Goal: Task Accomplishment & Management: Use online tool/utility

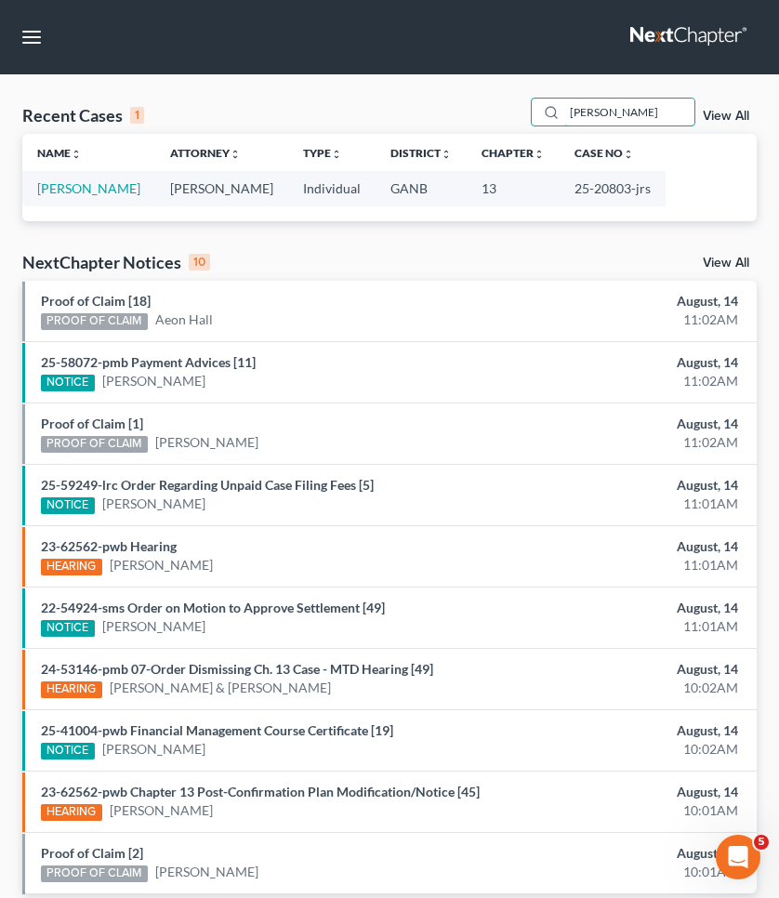
drag, startPoint x: 615, startPoint y: 108, endPoint x: 513, endPoint y: 100, distance: 101.7
click at [513, 100] on div "Recent Cases 1 [PERSON_NAME] View All" at bounding box center [389, 116] width 735 height 36
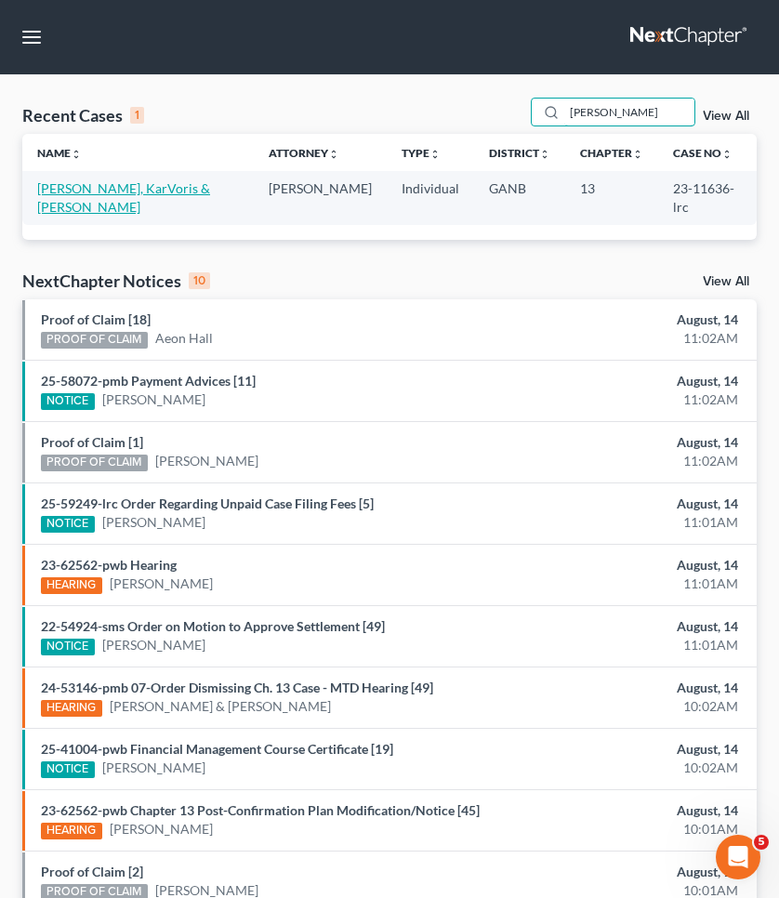
type input "[PERSON_NAME]"
click at [126, 186] on link "[PERSON_NAME], KarVoris & [PERSON_NAME]" at bounding box center [123, 197] width 173 height 34
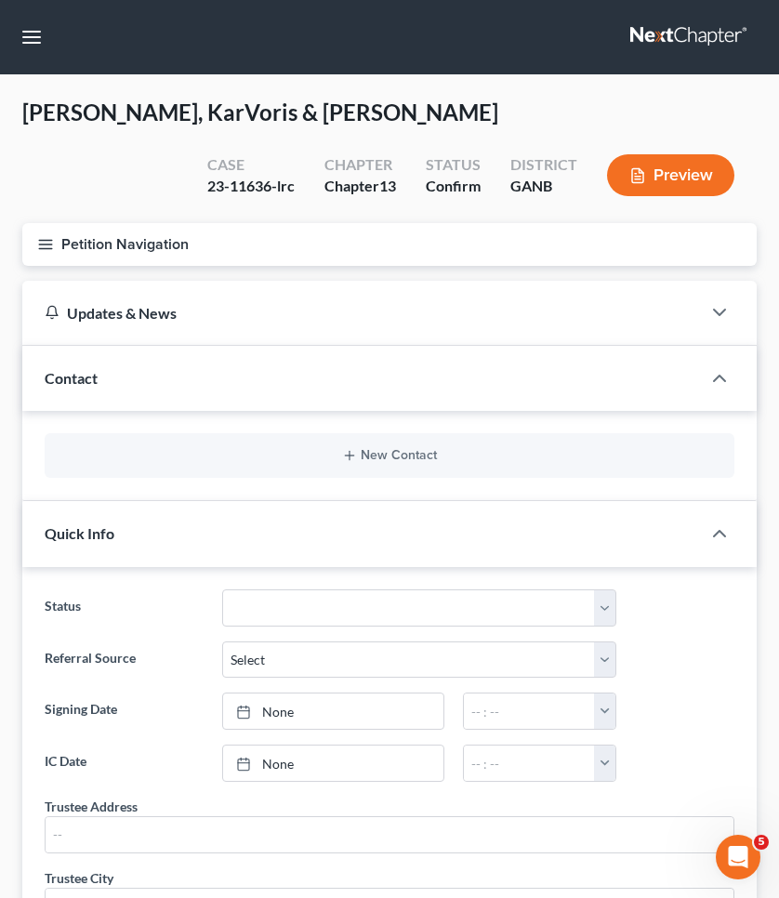
click at [100, 238] on button "Petition Navigation" at bounding box center [389, 244] width 735 height 43
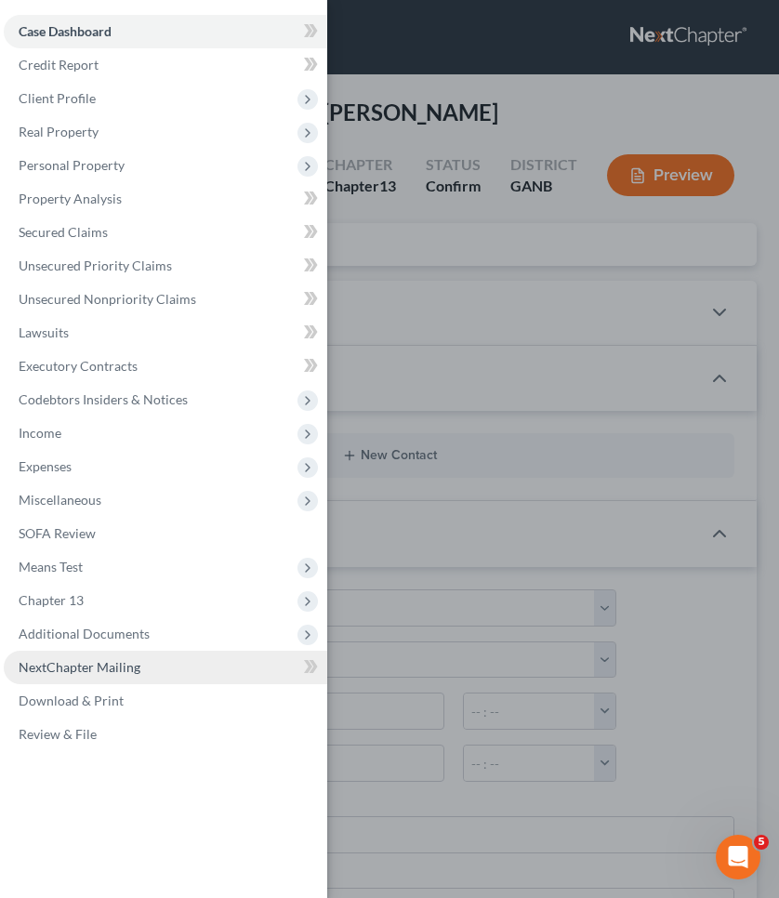
click at [109, 674] on span "NextChapter Mailing" at bounding box center [80, 667] width 122 height 16
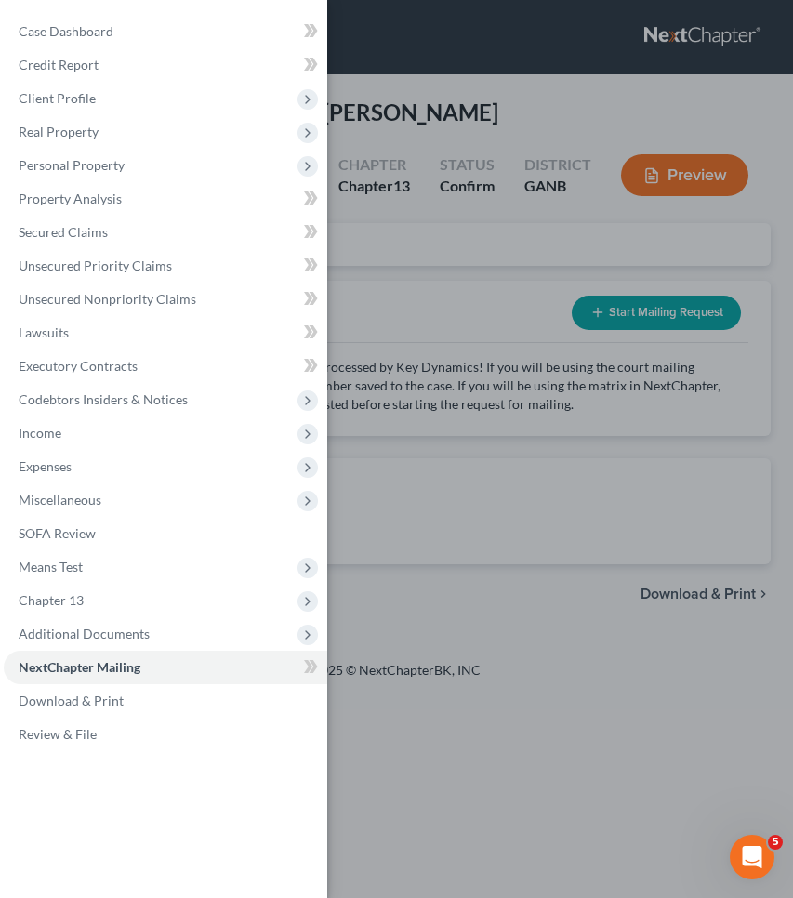
click at [379, 299] on div "Case Dashboard Payments Invoices Payments Payments Credit Report Client Profile" at bounding box center [396, 449] width 793 height 898
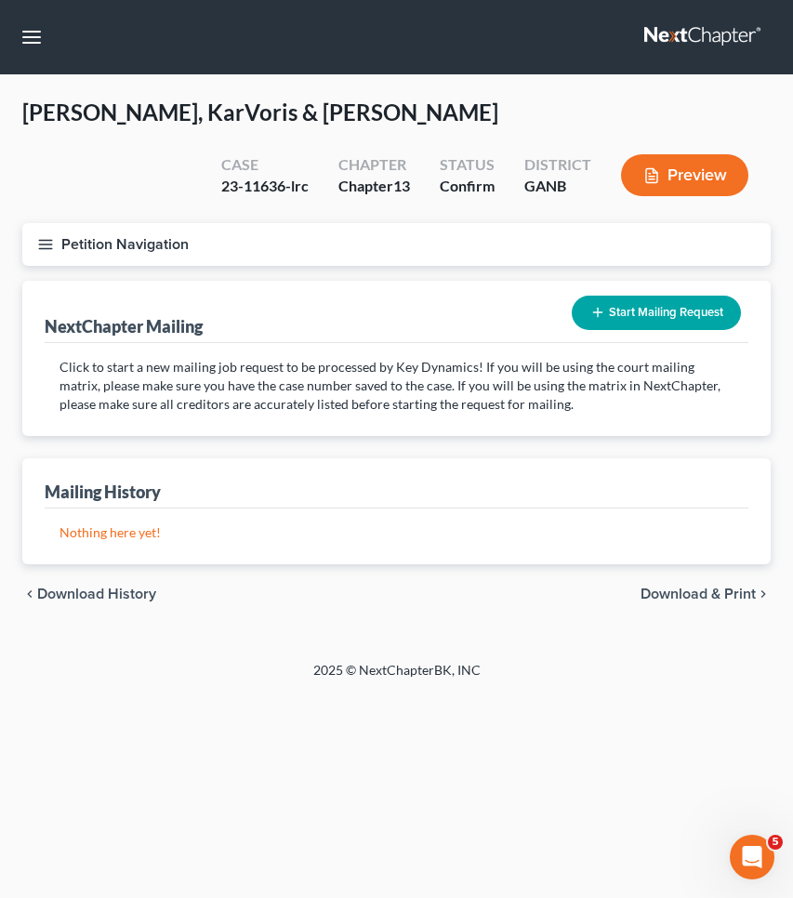
click at [140, 245] on button "Petition Navigation" at bounding box center [396, 244] width 749 height 43
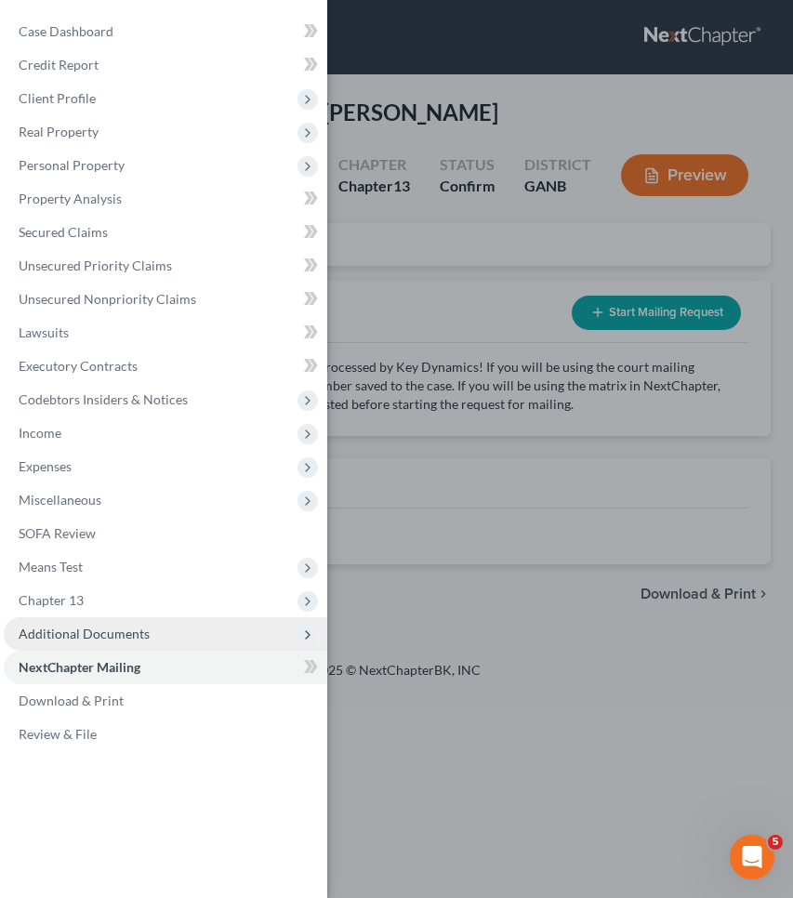
click at [114, 625] on span "Additional Documents" at bounding box center [166, 634] width 324 height 33
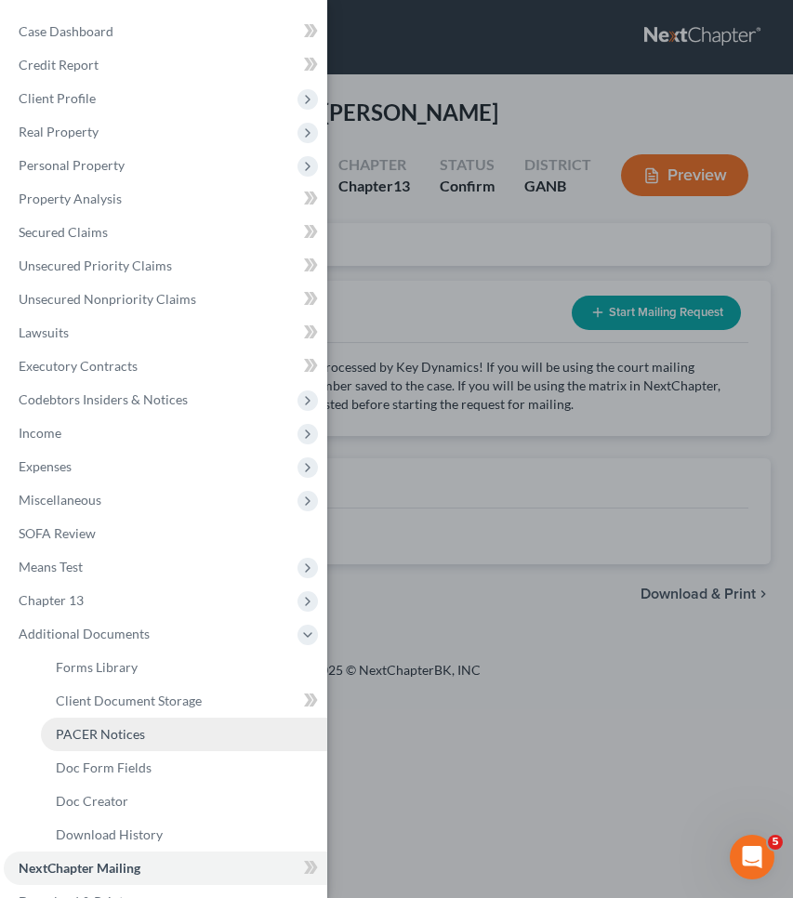
click at [132, 735] on span "PACER Notices" at bounding box center [100, 734] width 89 height 16
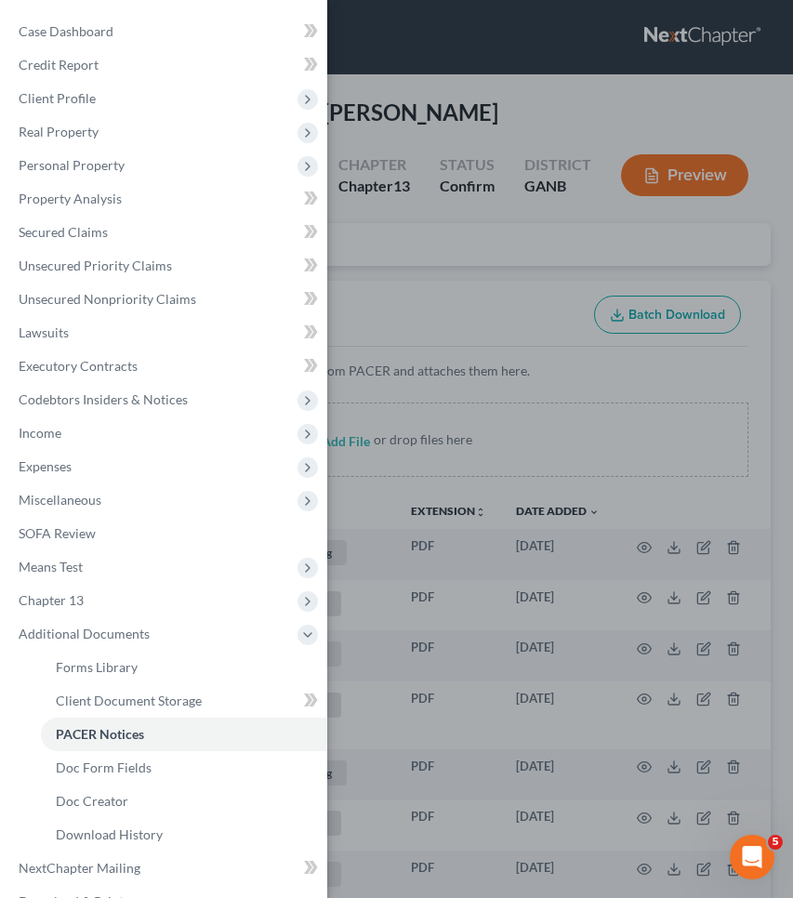
click at [490, 213] on div "Case Dashboard Payments Invoices Payments Payments Credit Report Client Profile" at bounding box center [396, 449] width 793 height 898
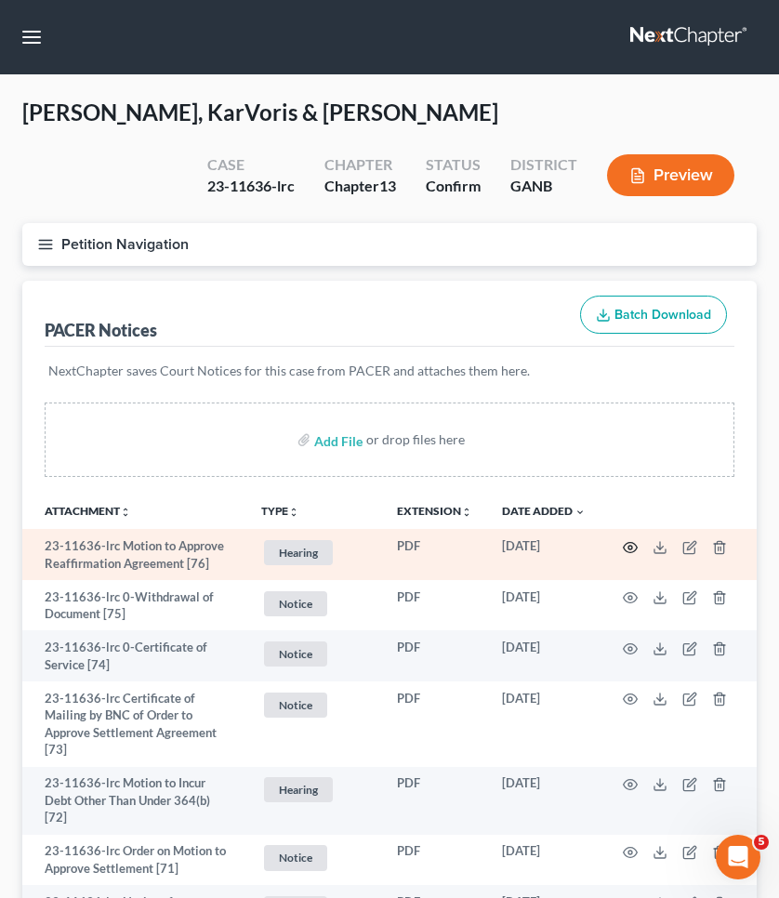
click at [626, 546] on icon "button" at bounding box center [631, 547] width 14 height 10
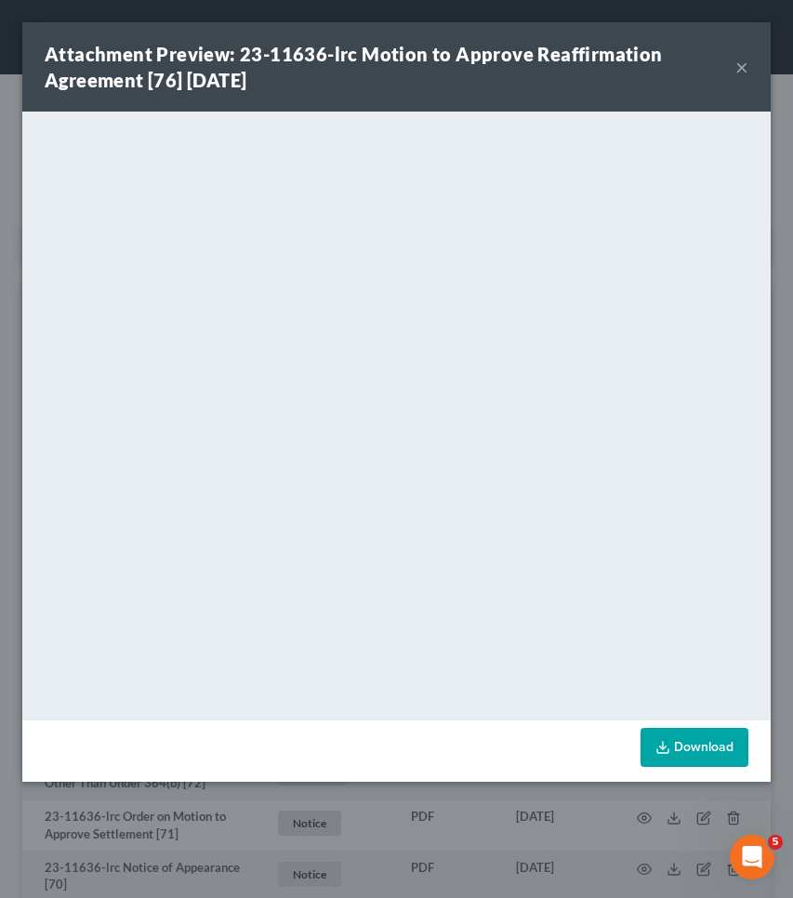
click at [741, 63] on button "×" at bounding box center [742, 67] width 13 height 22
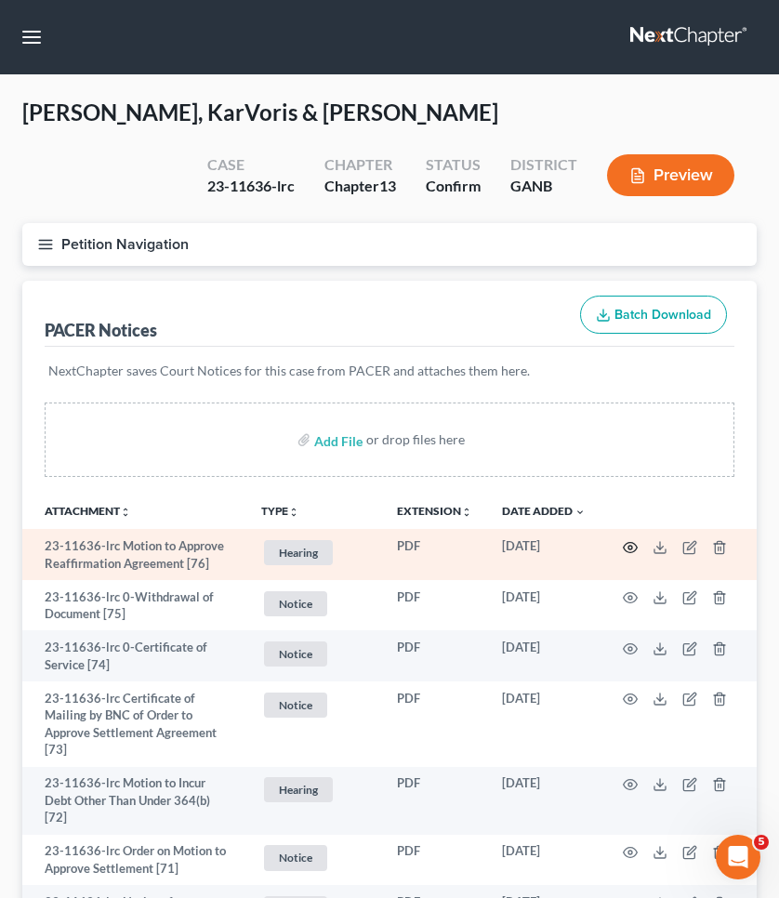
click at [624, 548] on icon "button" at bounding box center [631, 547] width 14 height 10
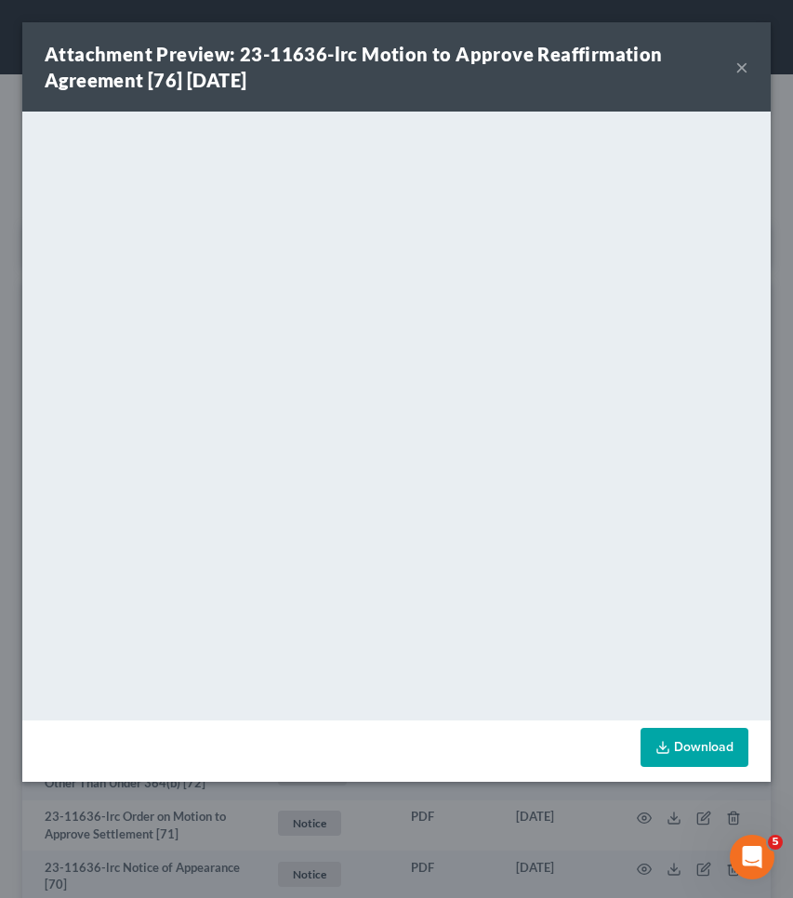
click at [747, 67] on button "×" at bounding box center [742, 67] width 13 height 22
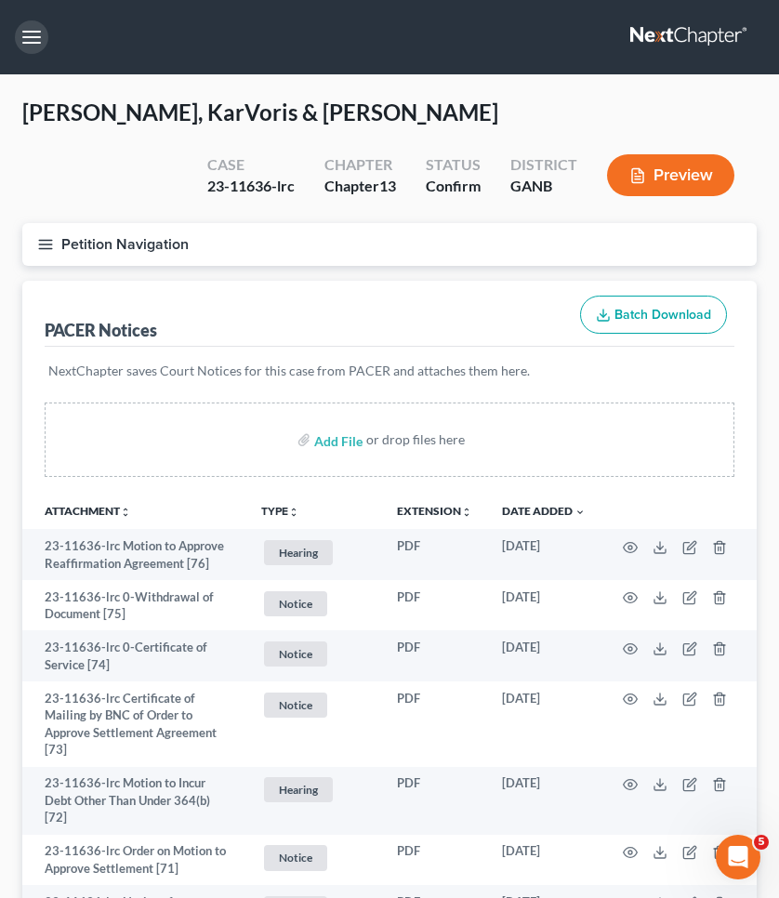
click at [37, 38] on button "button" at bounding box center [31, 36] width 33 height 33
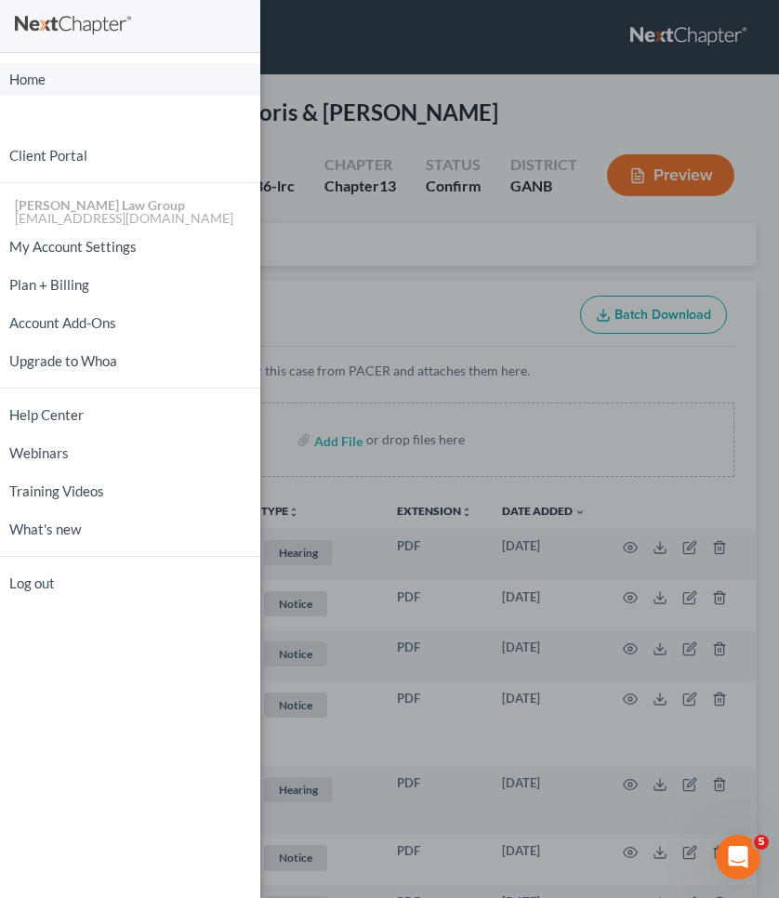
click at [34, 76] on link "Home" at bounding box center [130, 79] width 260 height 33
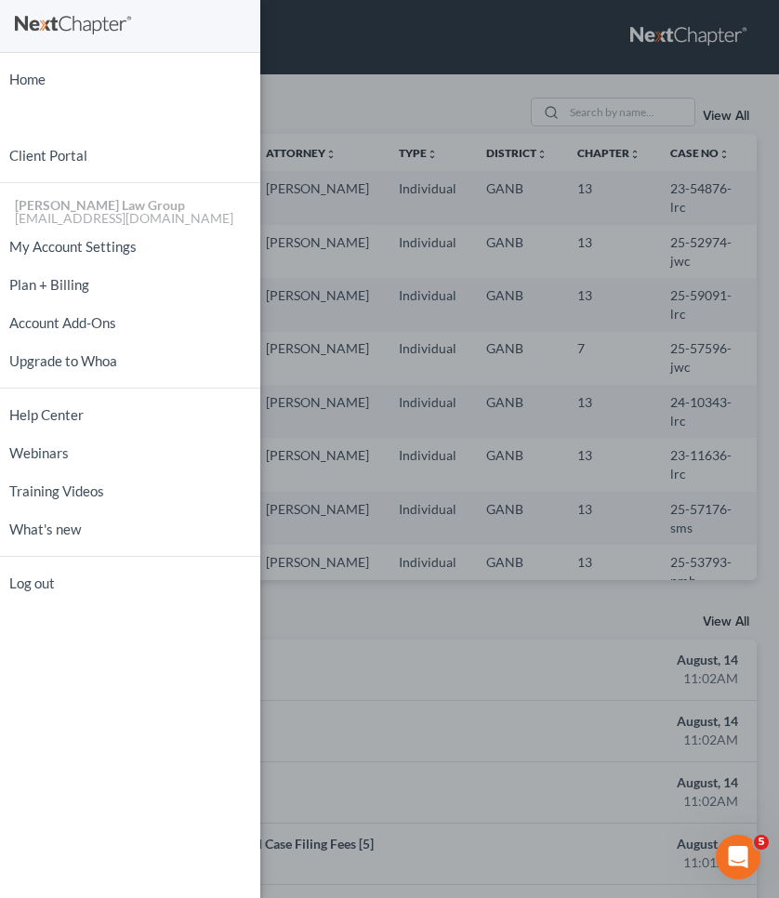
click at [336, 126] on div "Home New Case Client Portal [PERSON_NAME] Law Group [EMAIL_ADDRESS][DOMAIN_NAME…" at bounding box center [389, 449] width 779 height 898
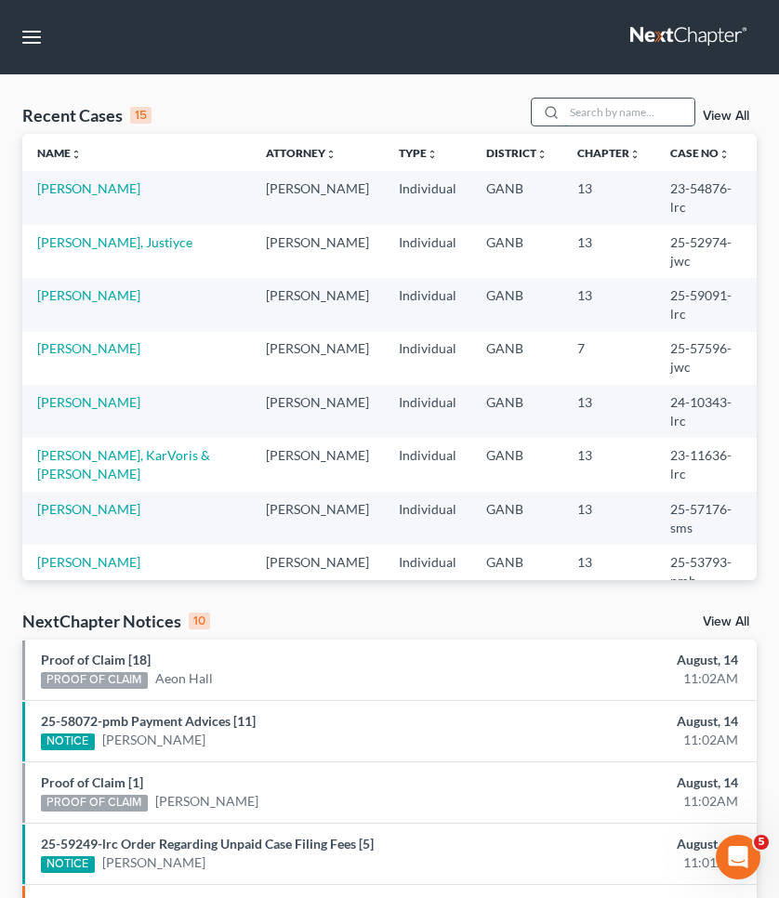
click at [607, 113] on input "search" at bounding box center [630, 112] width 130 height 27
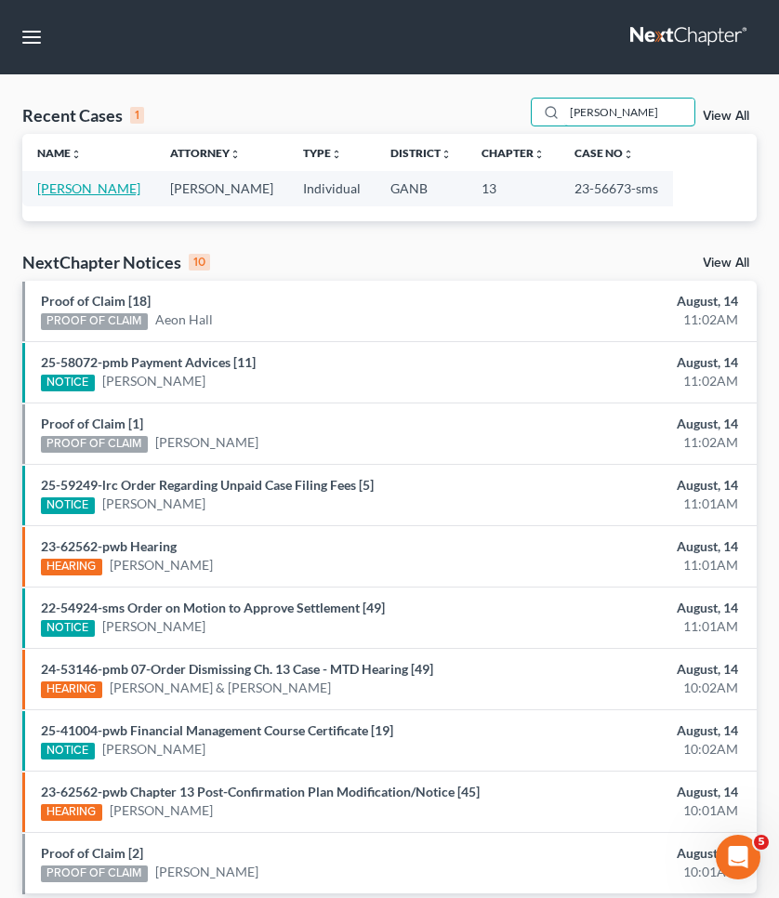
type input "[PERSON_NAME]"
click at [54, 187] on link "[PERSON_NAME]" at bounding box center [88, 188] width 103 height 16
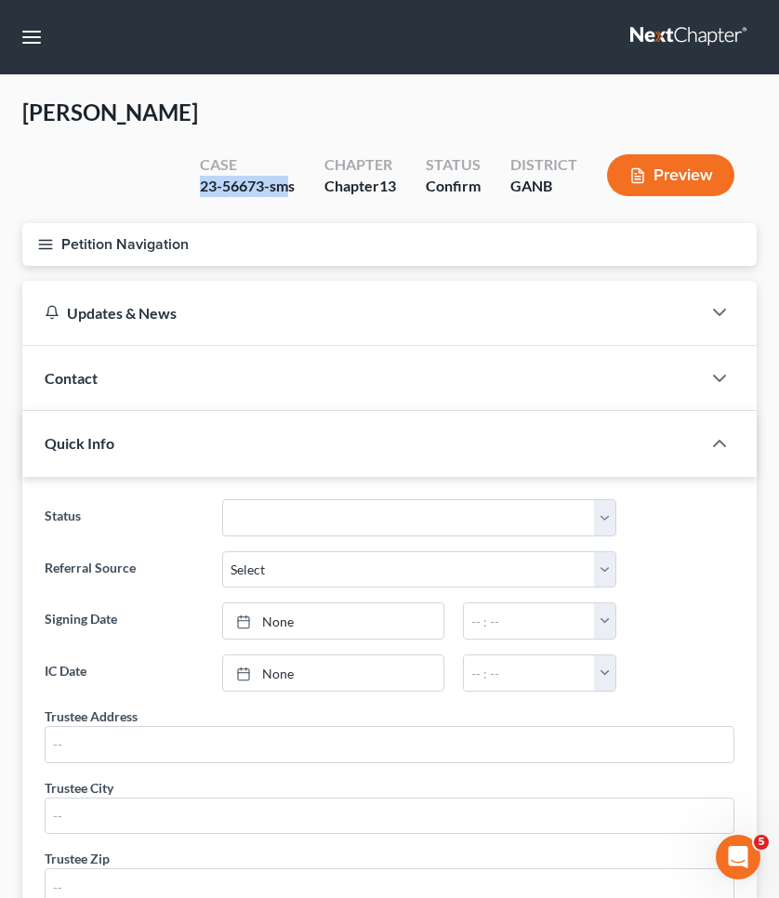
drag, startPoint x: 198, startPoint y: 182, endPoint x: 289, endPoint y: 183, distance: 91.2
click at [289, 183] on div "23-56673-sms" at bounding box center [247, 186] width 95 height 21
copy div "23-56673-sm"
click at [34, 33] on button "button" at bounding box center [31, 36] width 33 height 33
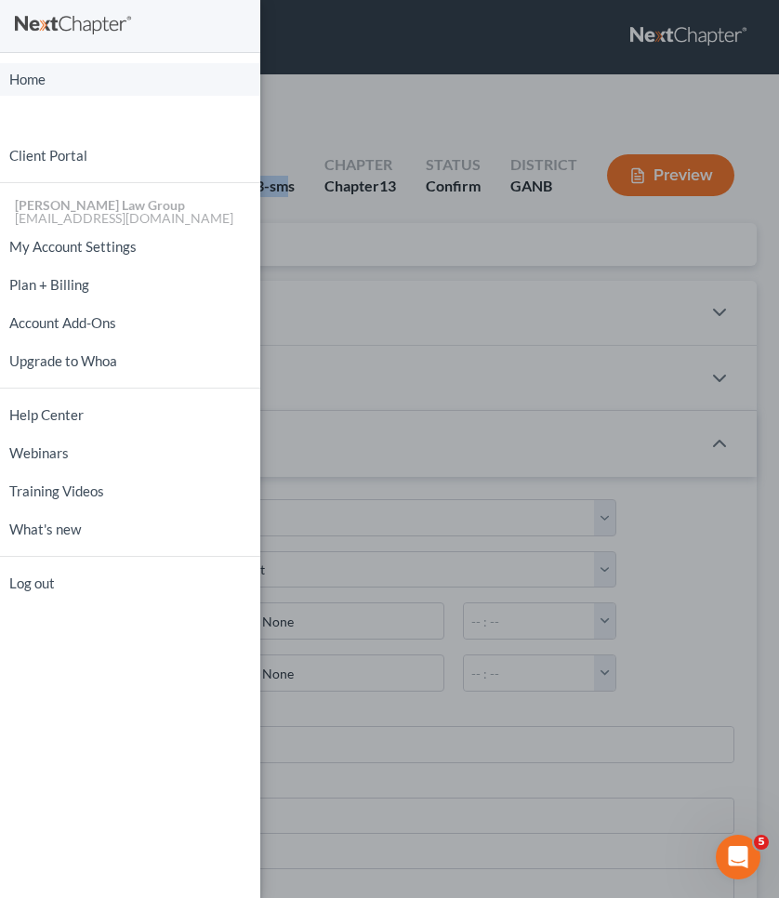
click at [38, 80] on link "Home" at bounding box center [130, 79] width 260 height 33
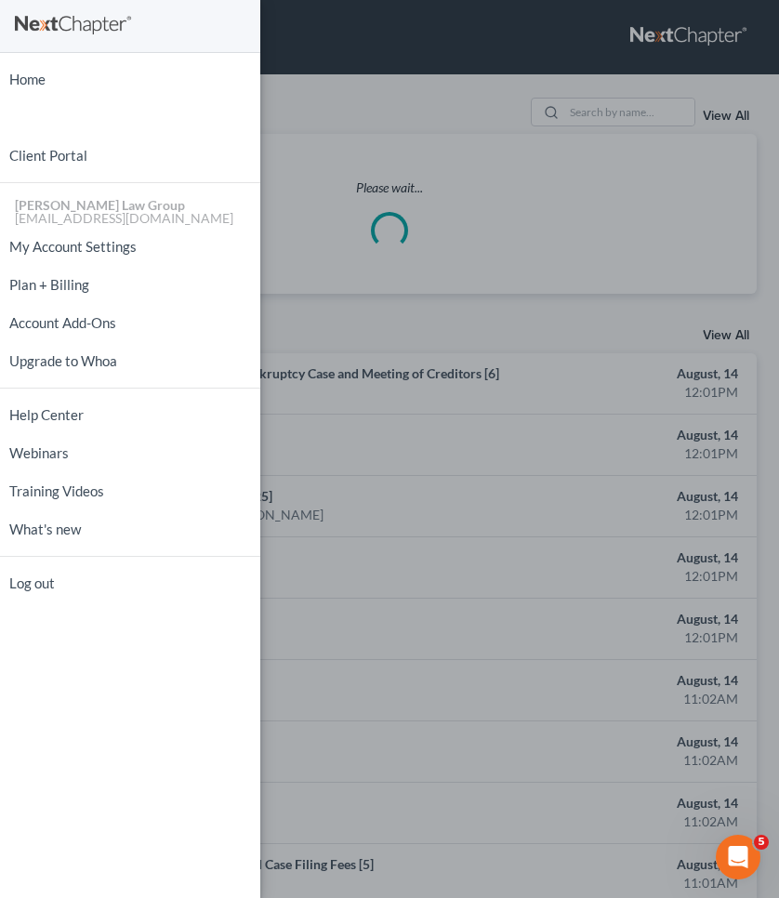
click at [618, 118] on div "Home New Case Client Portal [PERSON_NAME] Law Group [EMAIL_ADDRESS][DOMAIN_NAME…" at bounding box center [389, 449] width 779 height 898
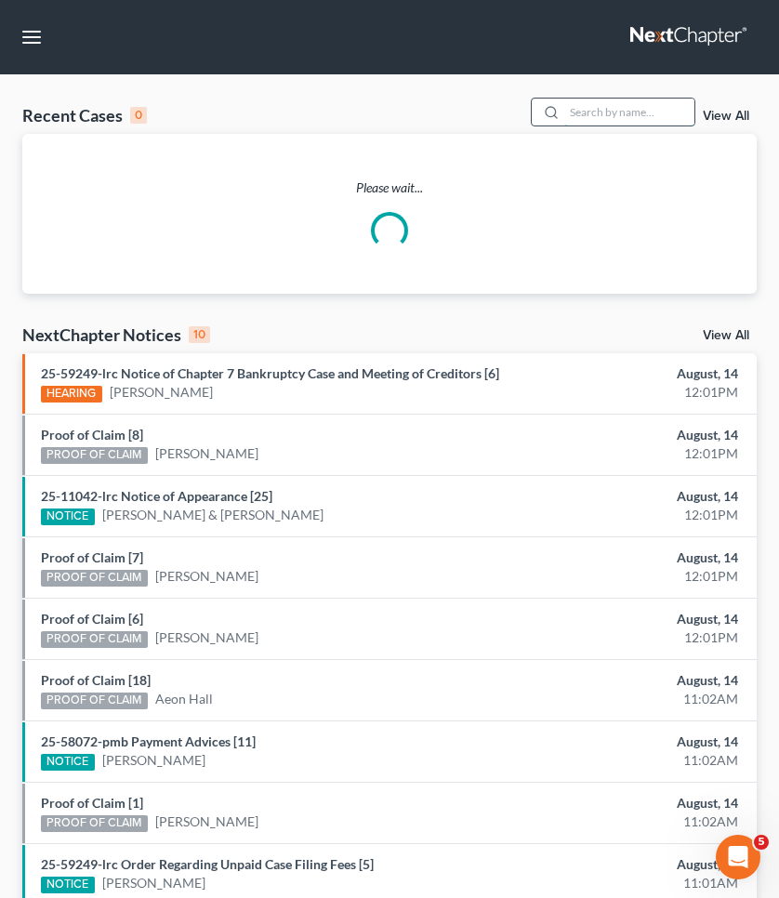
click at [610, 110] on input "search" at bounding box center [630, 112] width 130 height 27
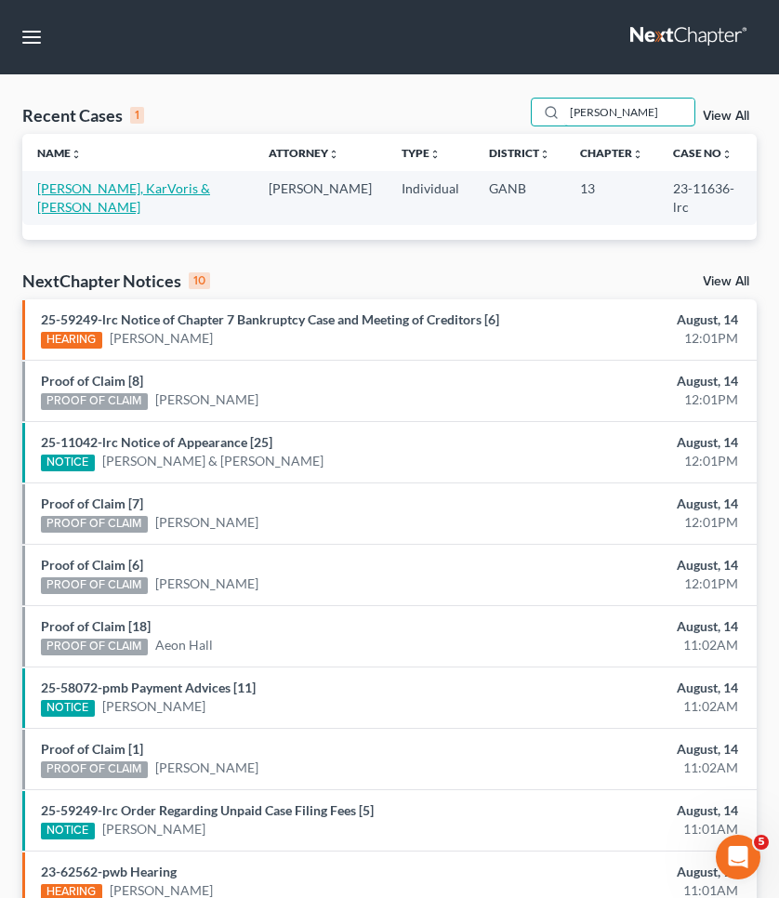
type input "[PERSON_NAME]"
click at [197, 194] on link "[PERSON_NAME], KarVoris & [PERSON_NAME]" at bounding box center [123, 197] width 173 height 34
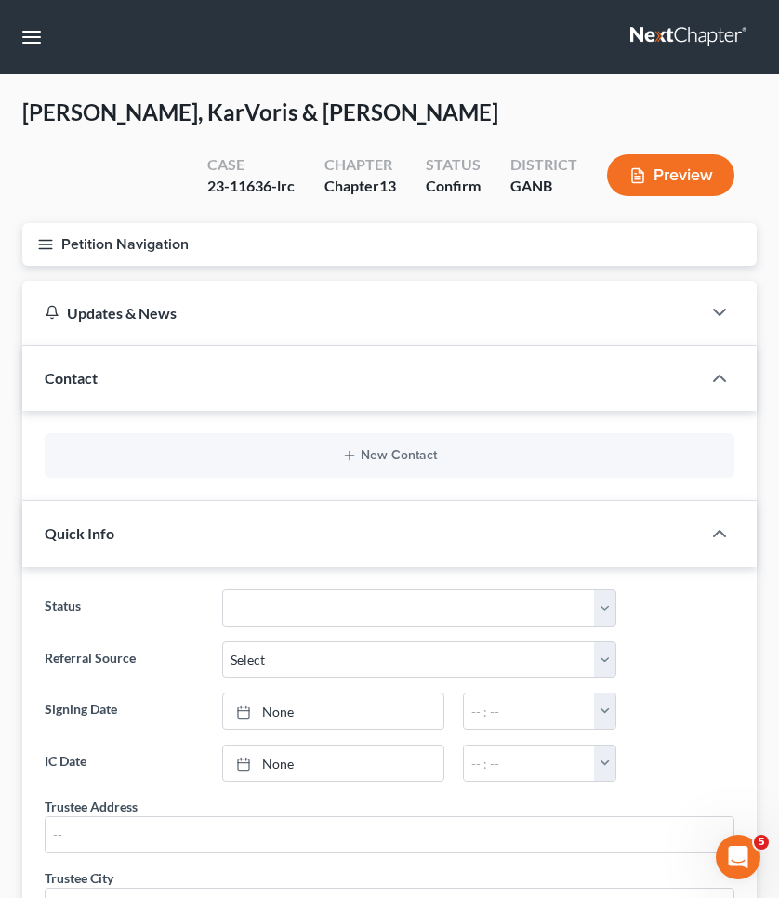
click at [100, 245] on button "Petition Navigation" at bounding box center [389, 244] width 735 height 43
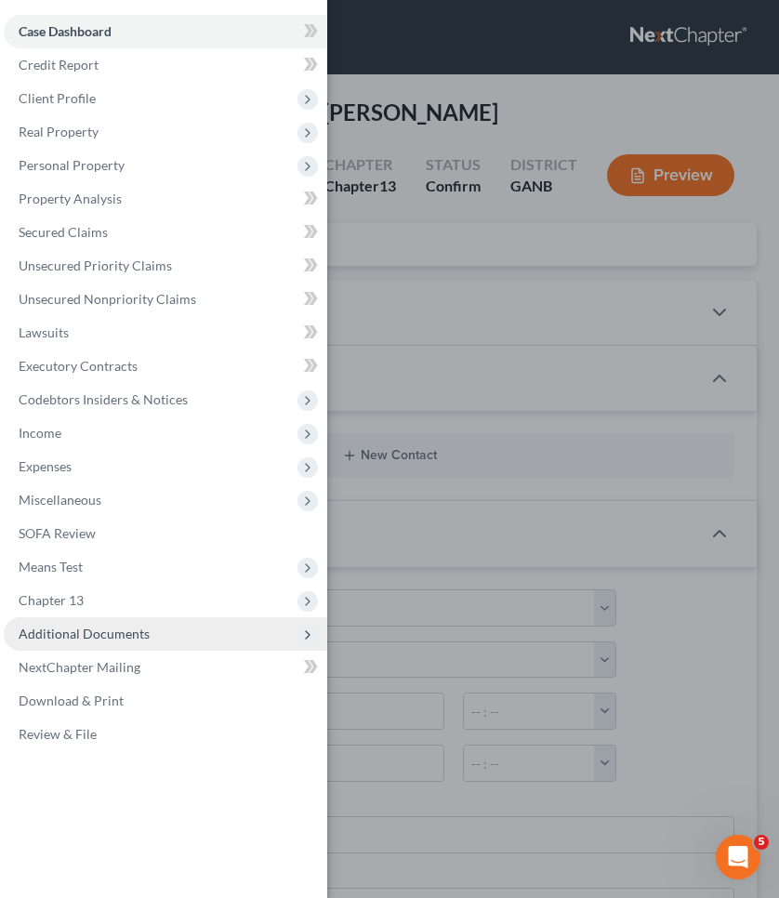
click at [78, 642] on span "Additional Documents" at bounding box center [166, 634] width 324 height 33
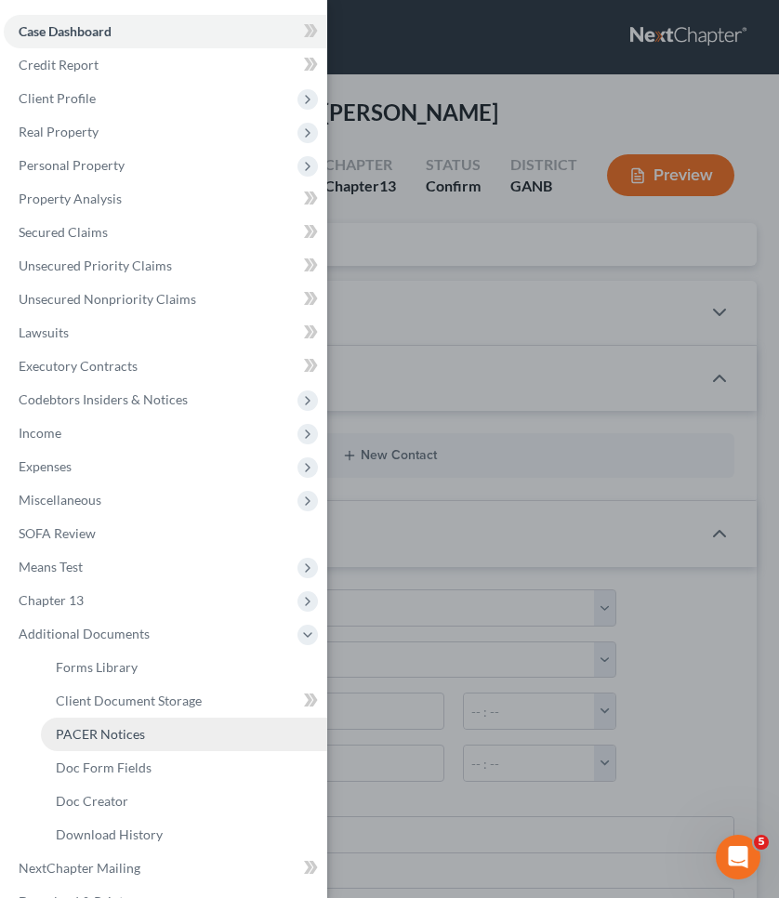
click at [93, 726] on span "PACER Notices" at bounding box center [100, 734] width 89 height 16
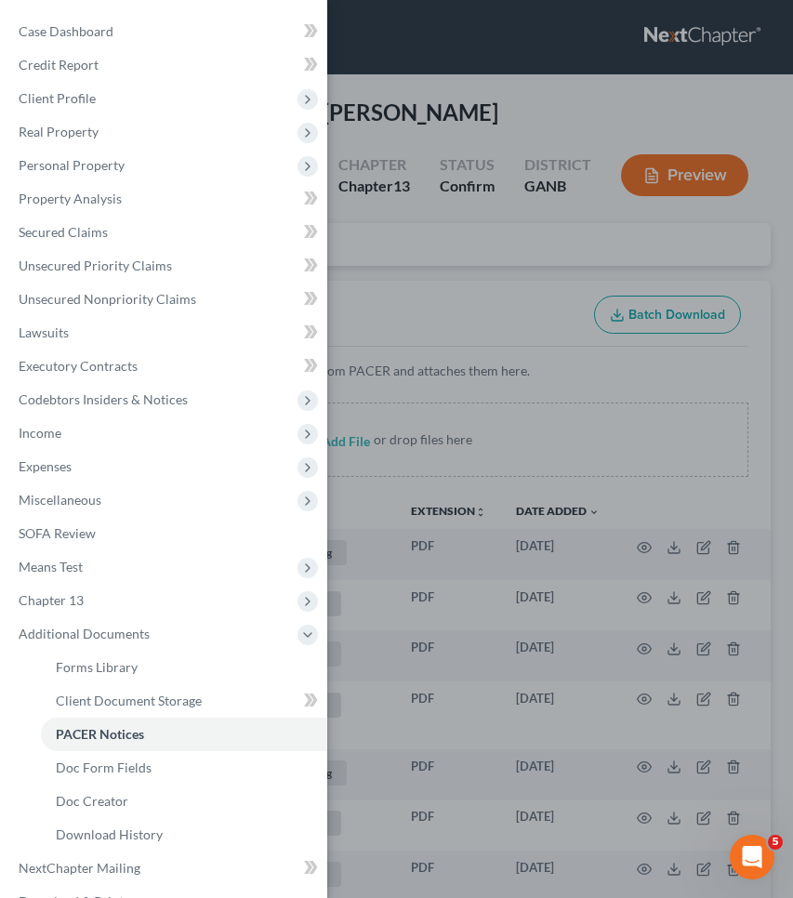
click at [477, 290] on div "Case Dashboard Payments Invoices Payments Payments Credit Report Client Profile" at bounding box center [396, 449] width 793 height 898
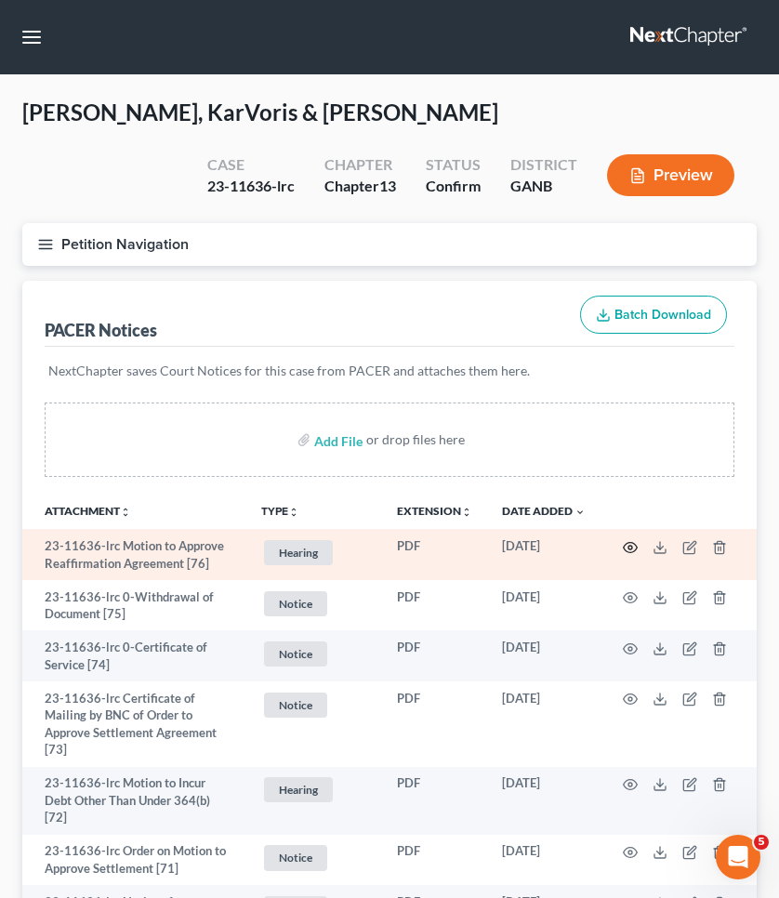
click at [631, 551] on icon "button" at bounding box center [630, 547] width 15 height 15
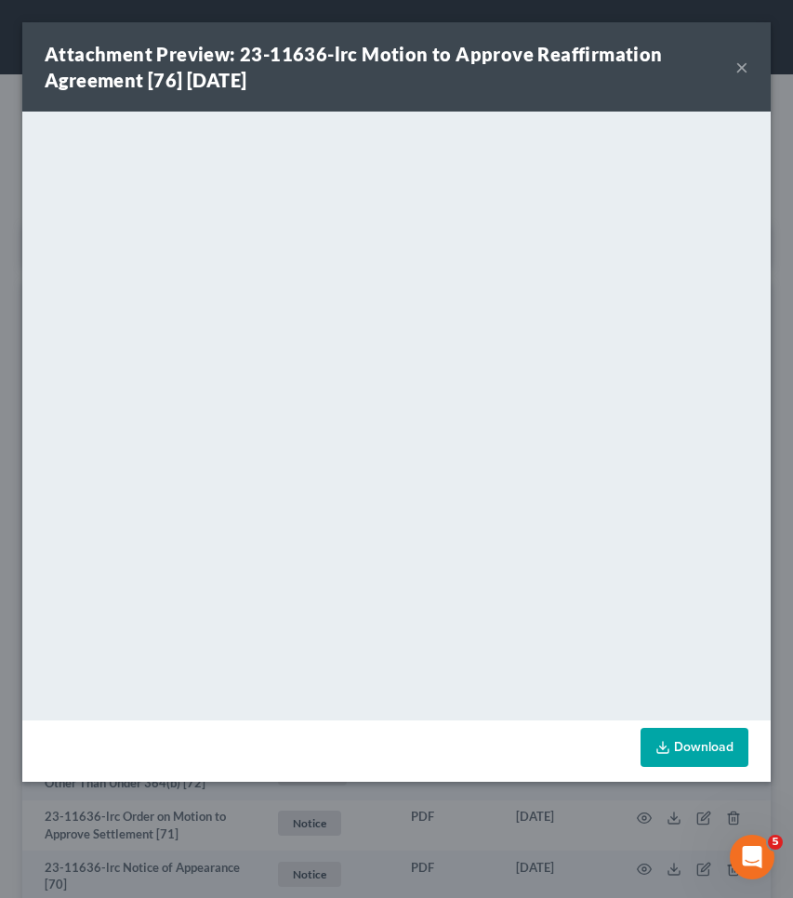
click at [744, 60] on button "×" at bounding box center [742, 67] width 13 height 22
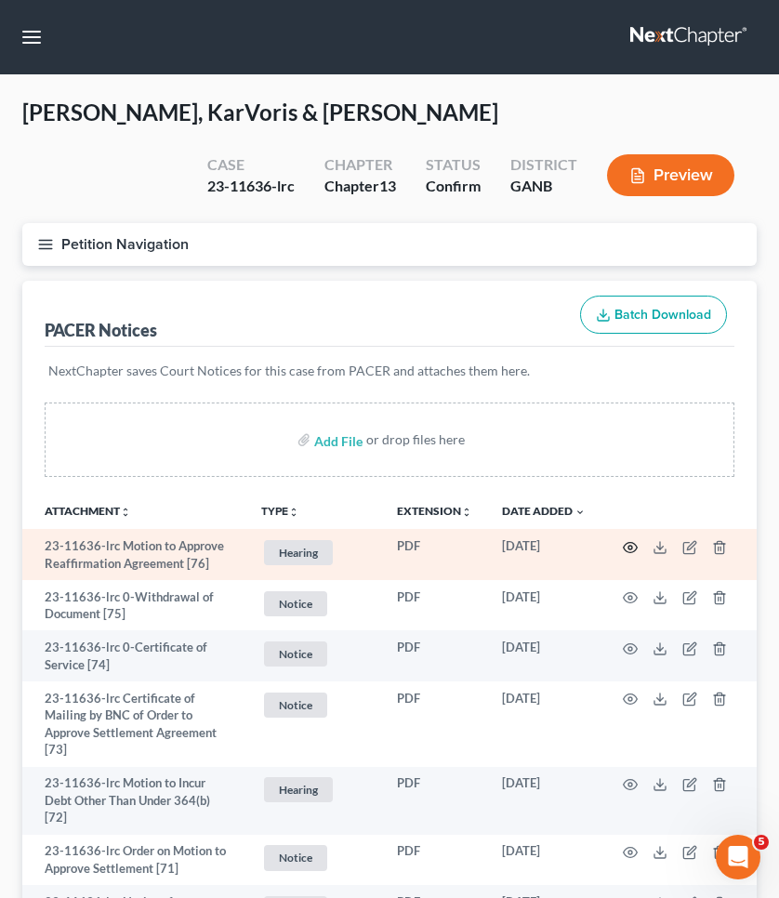
click at [626, 542] on icon "button" at bounding box center [630, 547] width 15 height 15
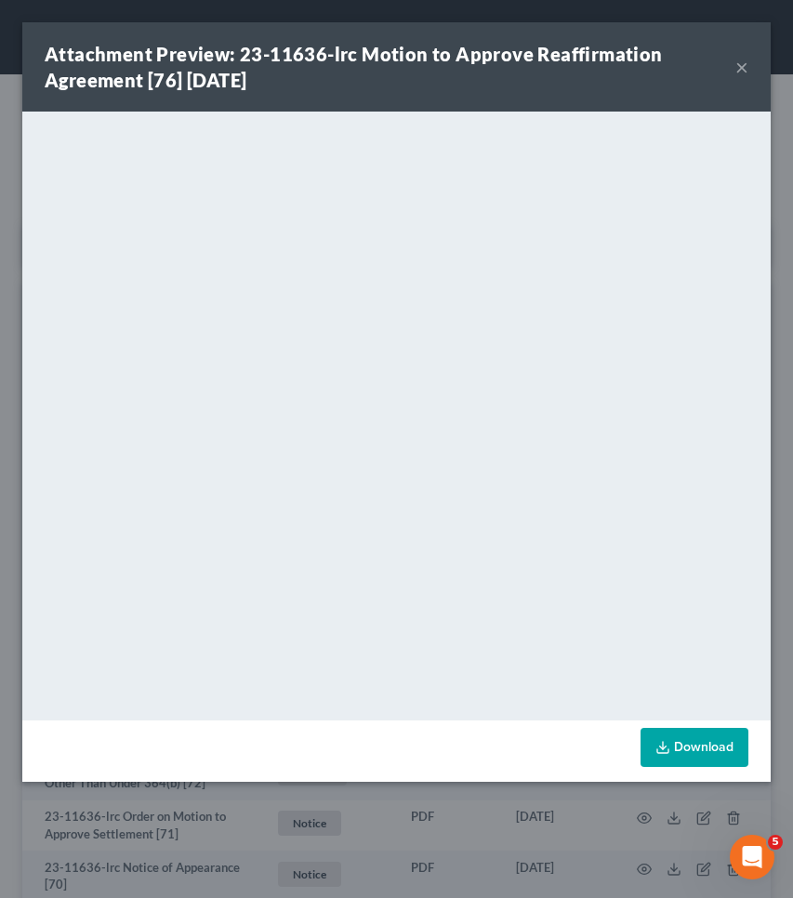
click at [747, 72] on button "×" at bounding box center [742, 67] width 13 height 22
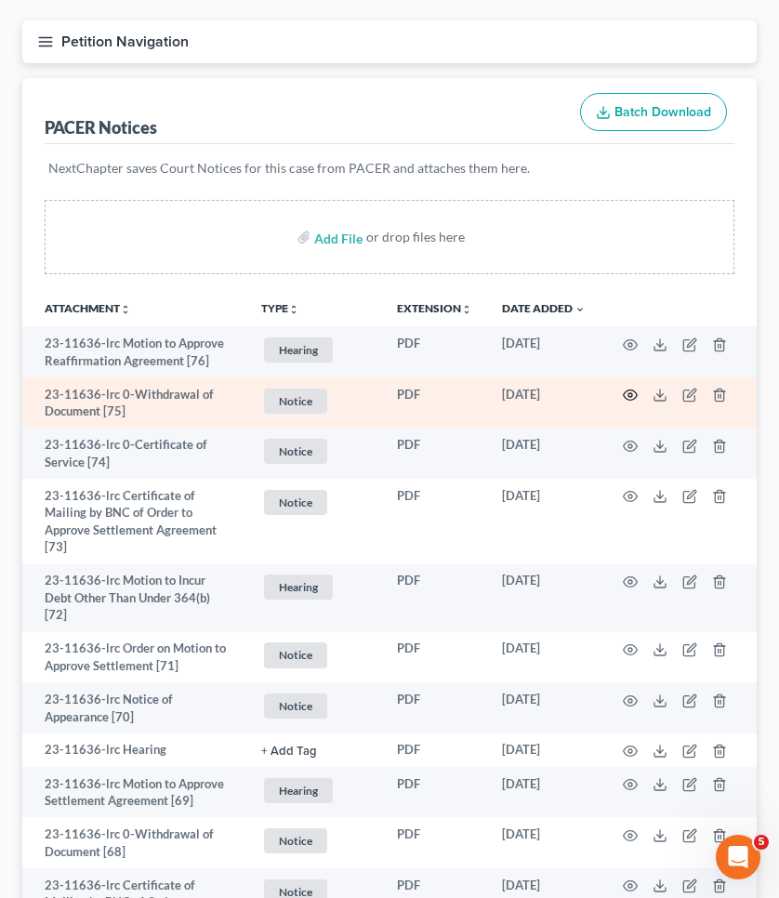
scroll to position [219, 0]
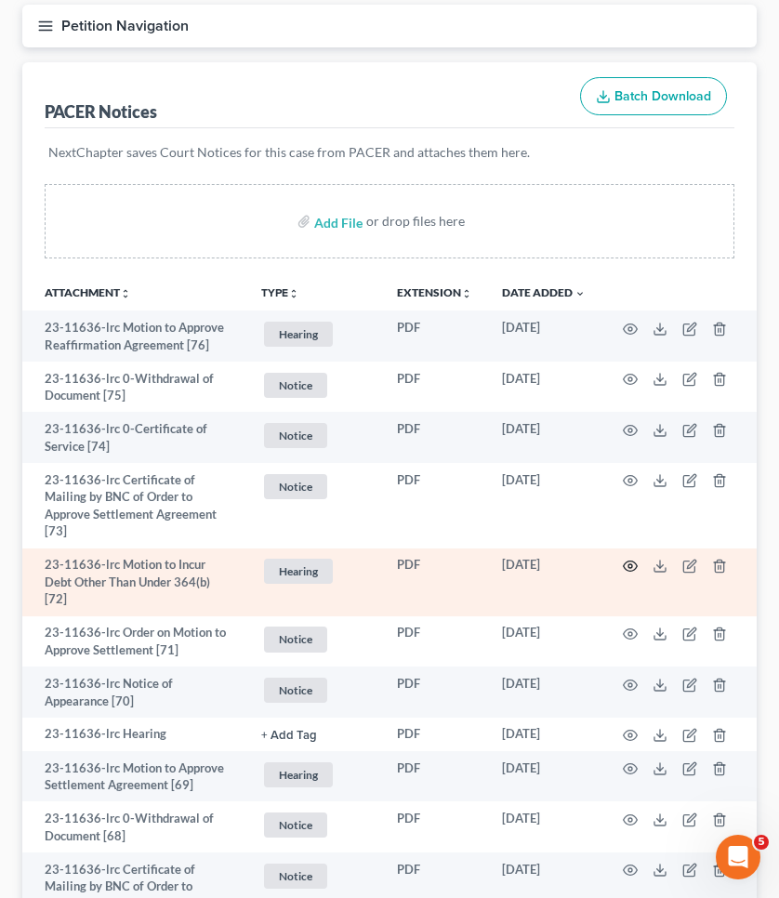
click at [632, 560] on icon "button" at bounding box center [630, 566] width 15 height 15
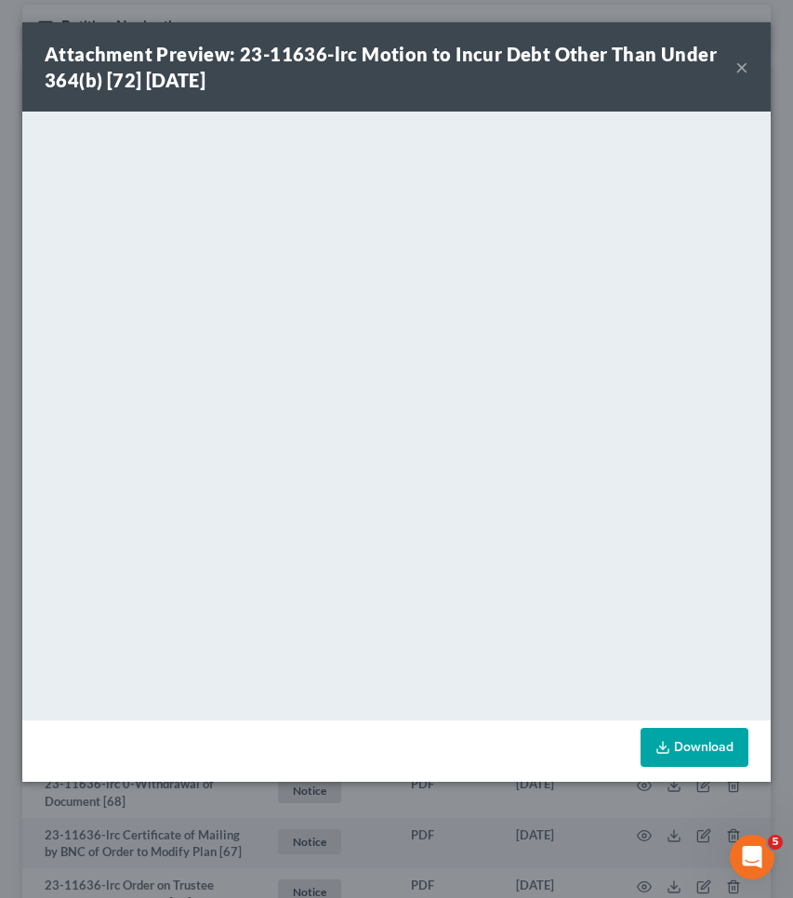
click at [744, 73] on button "×" at bounding box center [742, 67] width 13 height 22
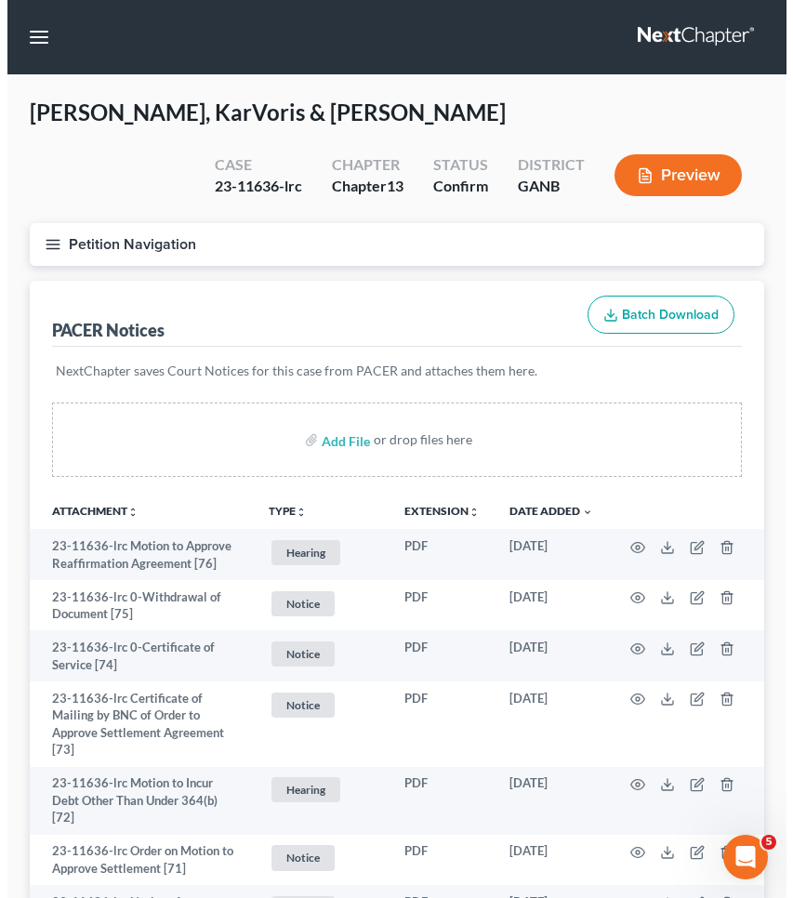
scroll to position [0, 0]
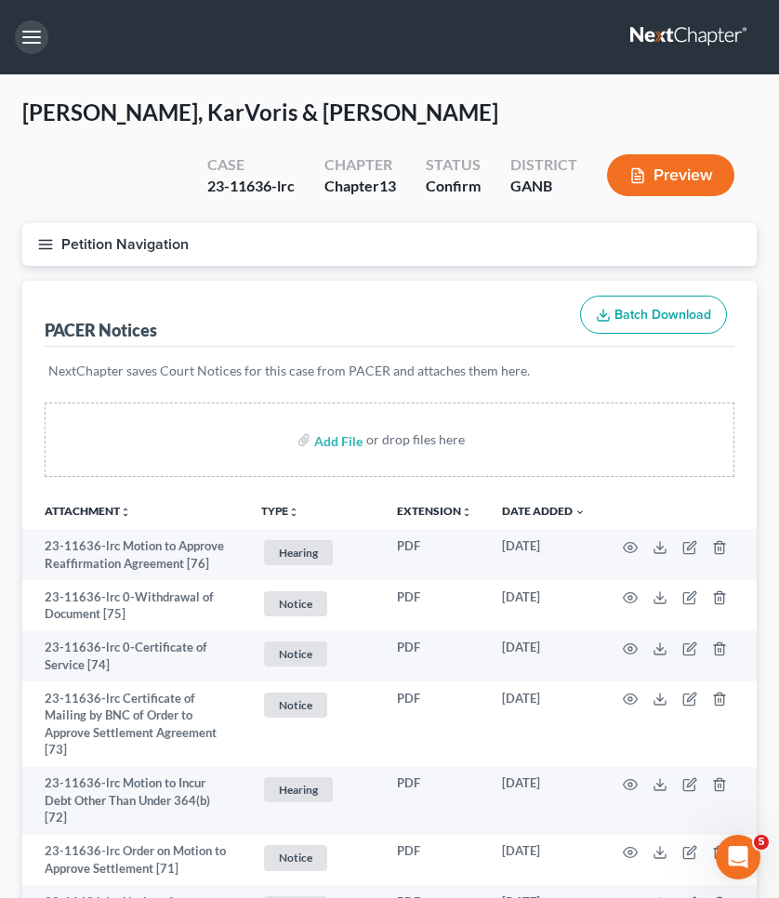
click at [32, 38] on button "button" at bounding box center [31, 36] width 33 height 33
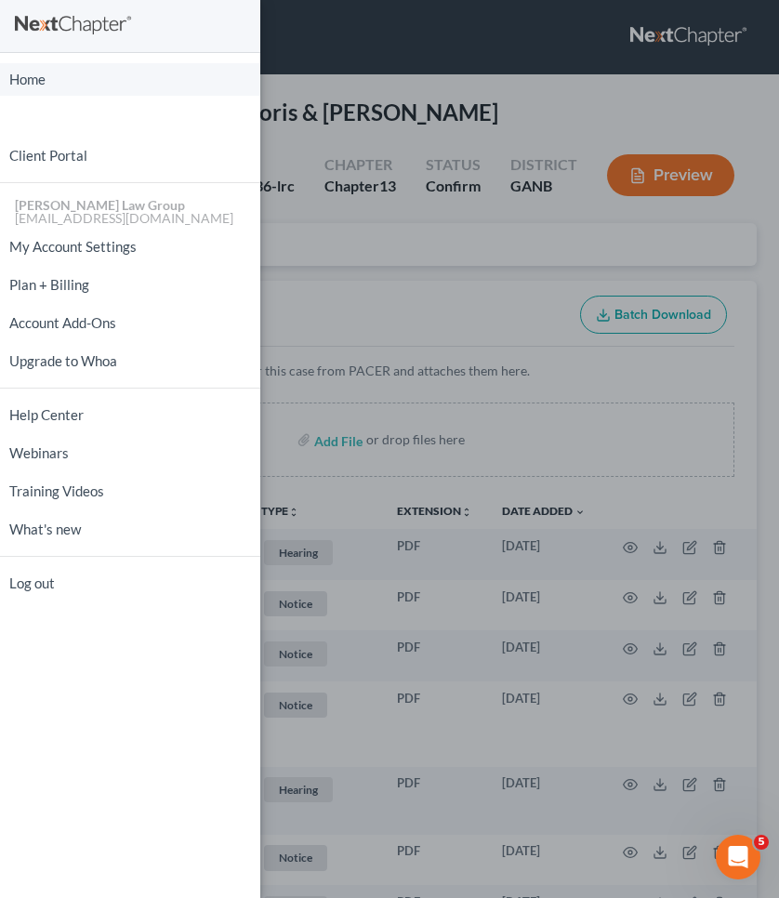
click at [44, 71] on link "Home" at bounding box center [130, 79] width 260 height 33
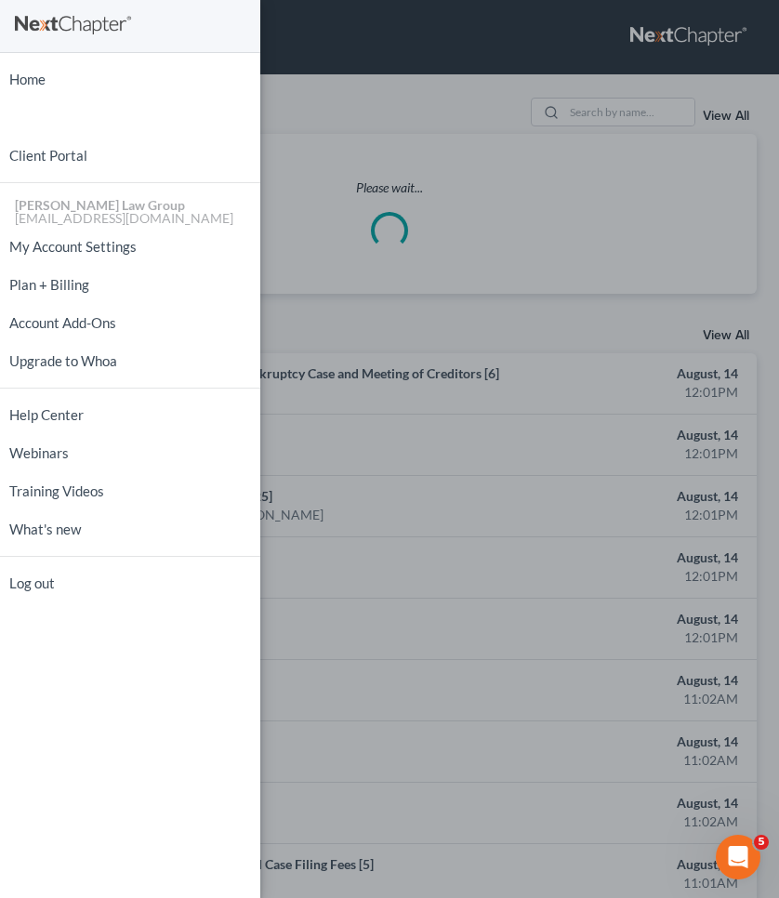
click at [615, 110] on div "Home New Case Client Portal [PERSON_NAME] Law Group [EMAIL_ADDRESS][DOMAIN_NAME…" at bounding box center [389, 449] width 779 height 898
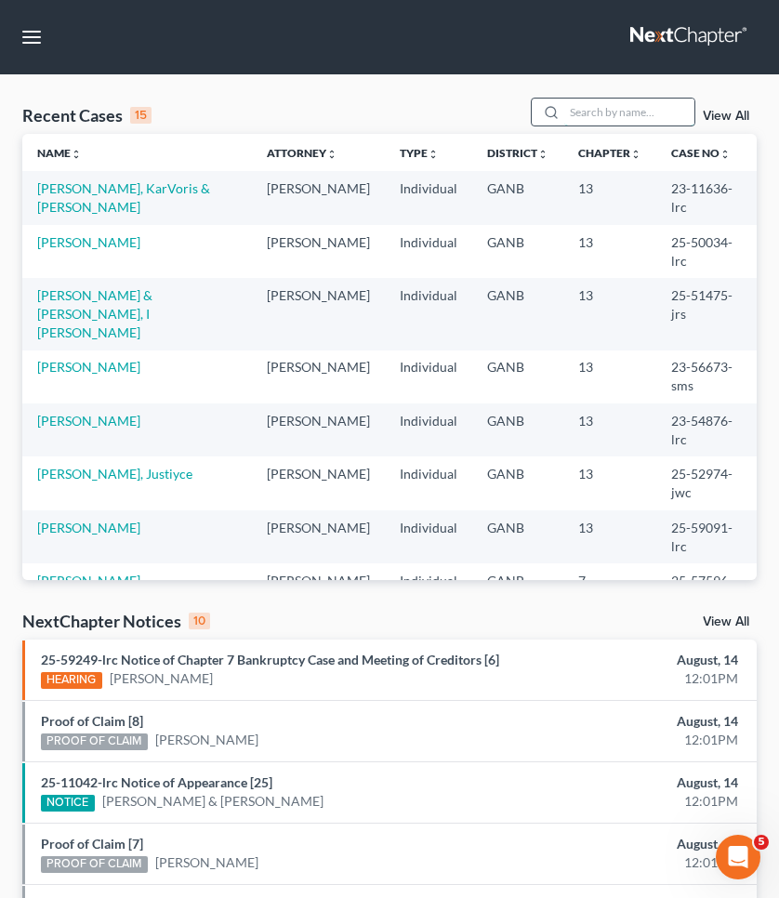
click at [608, 107] on input "search" at bounding box center [630, 112] width 130 height 27
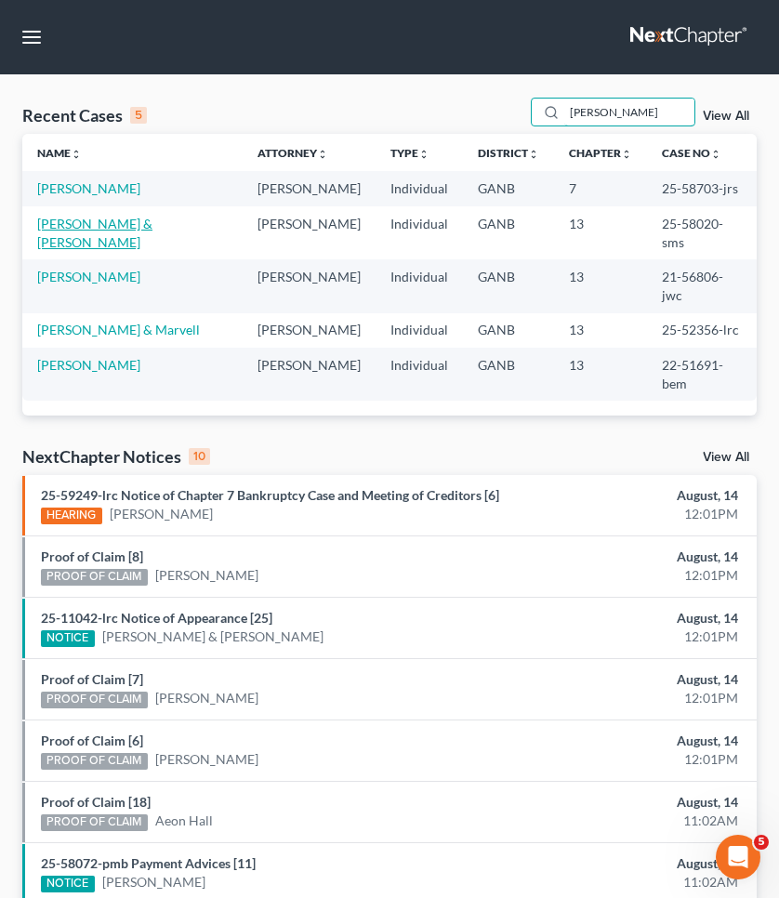
type input "[PERSON_NAME]"
click at [104, 224] on link "[PERSON_NAME] & [PERSON_NAME]" at bounding box center [94, 233] width 115 height 34
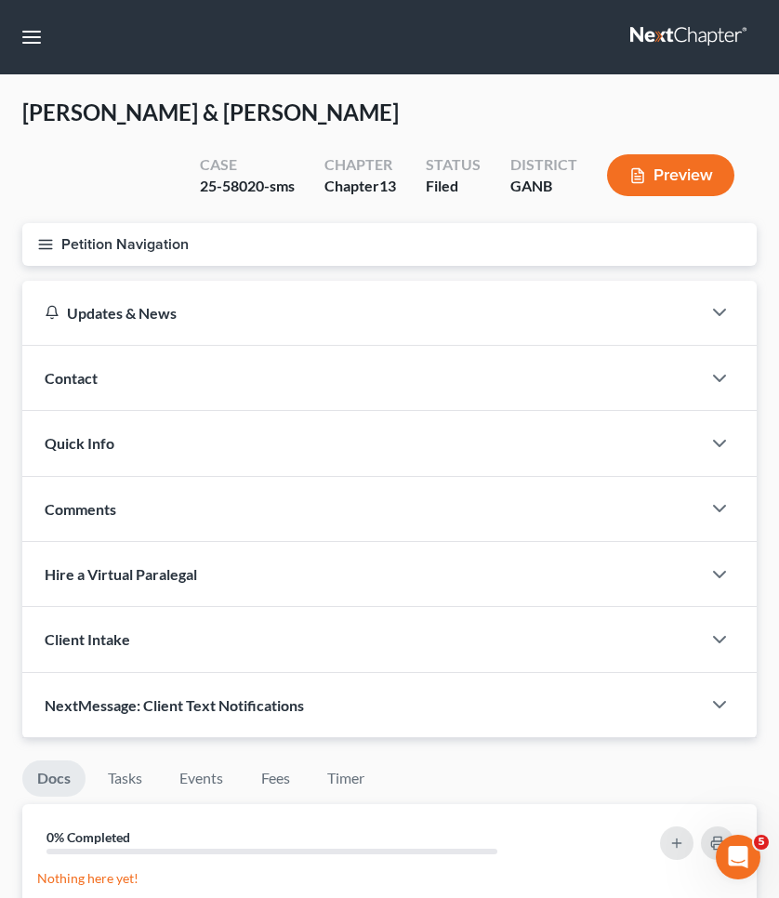
click at [98, 240] on button "Petition Navigation" at bounding box center [389, 244] width 735 height 43
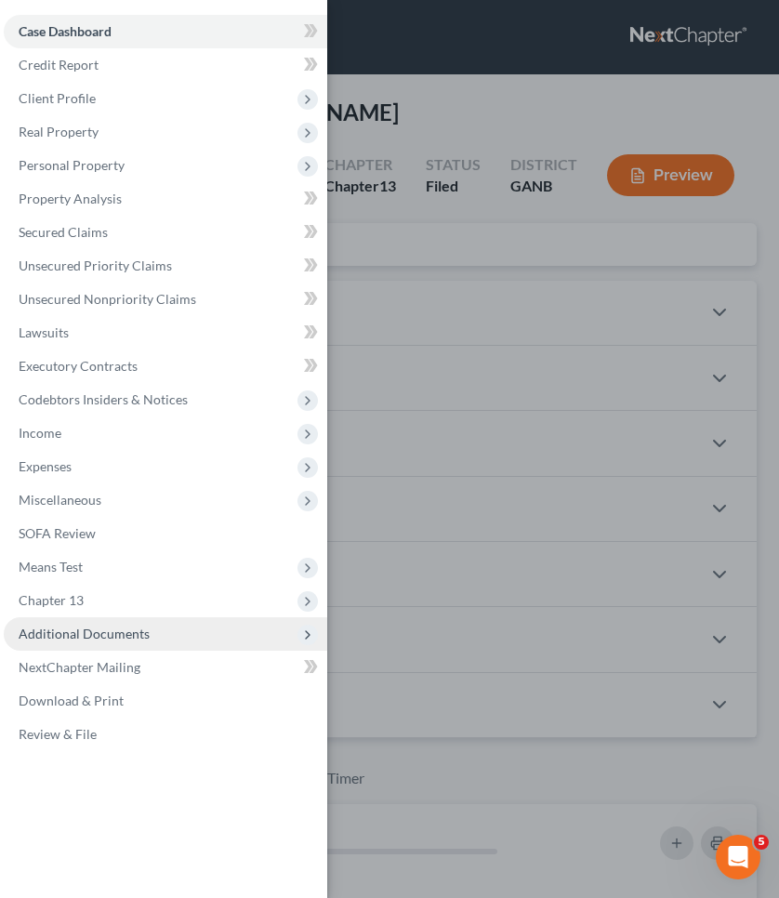
click at [83, 638] on span "Additional Documents" at bounding box center [84, 634] width 131 height 16
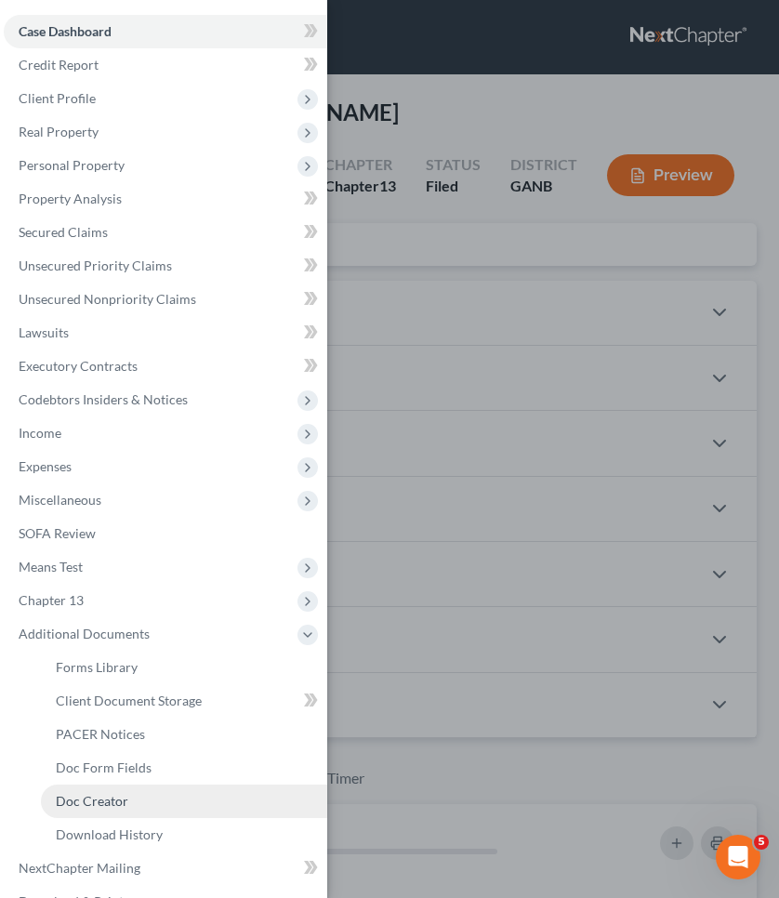
click at [105, 794] on span "Doc Creator" at bounding box center [92, 801] width 73 height 16
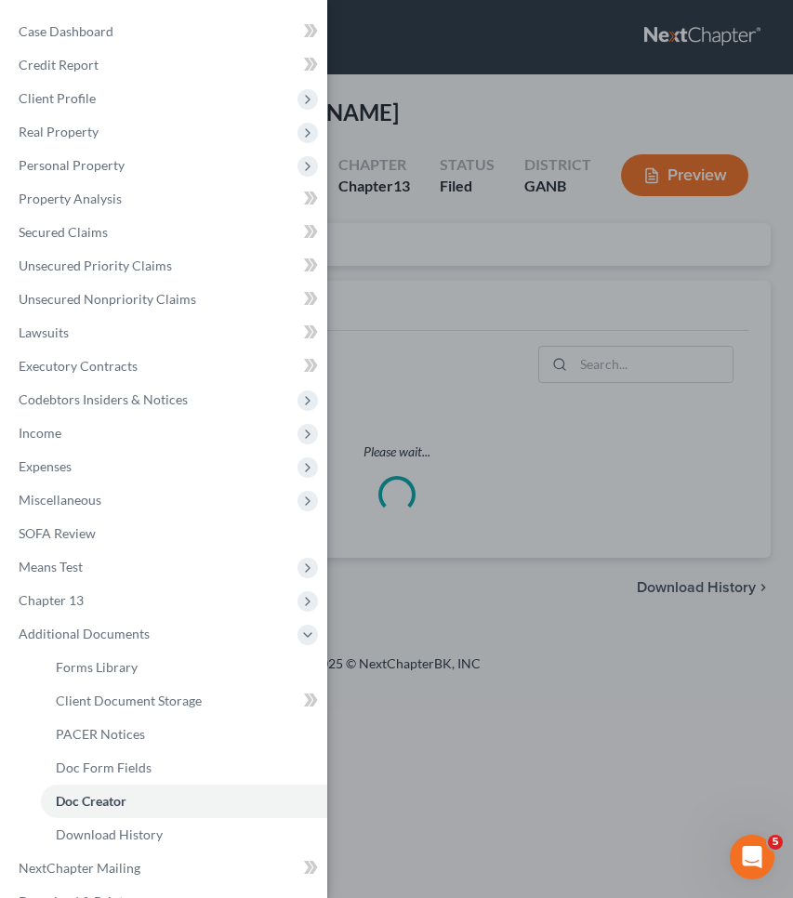
click at [392, 328] on div "Case Dashboard Payments Invoices Payments Payments Credit Report Client Profile" at bounding box center [396, 449] width 793 height 898
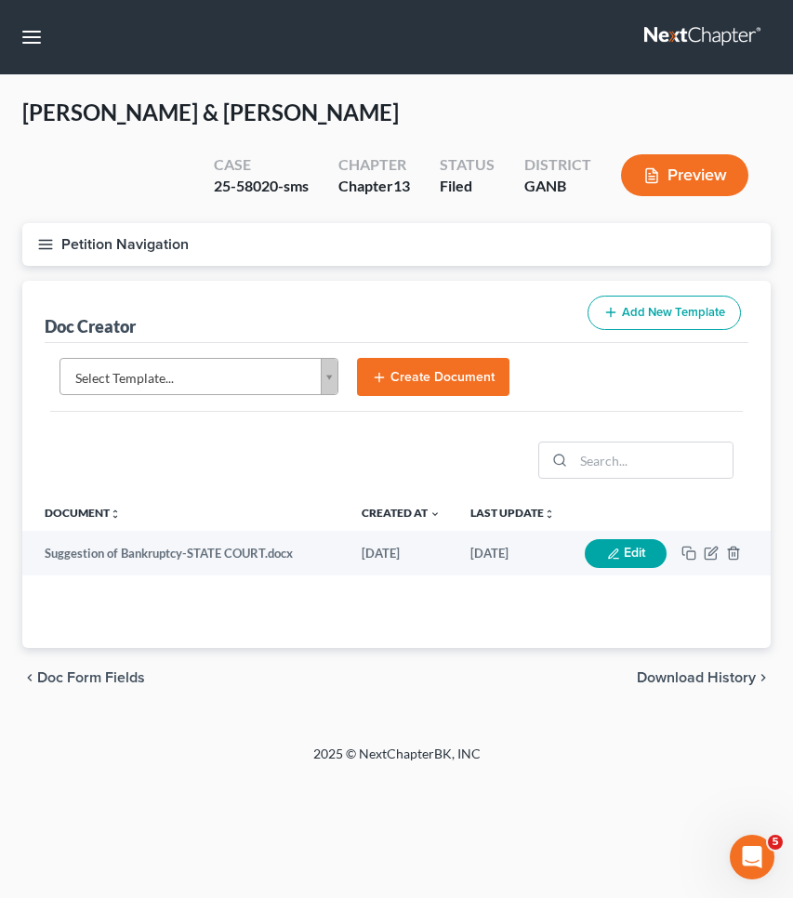
click at [283, 377] on body "Home New Case Client Portal [PERSON_NAME] Law Group [EMAIL_ADDRESS][DOMAIN_NAME…" at bounding box center [396, 449] width 793 height 898
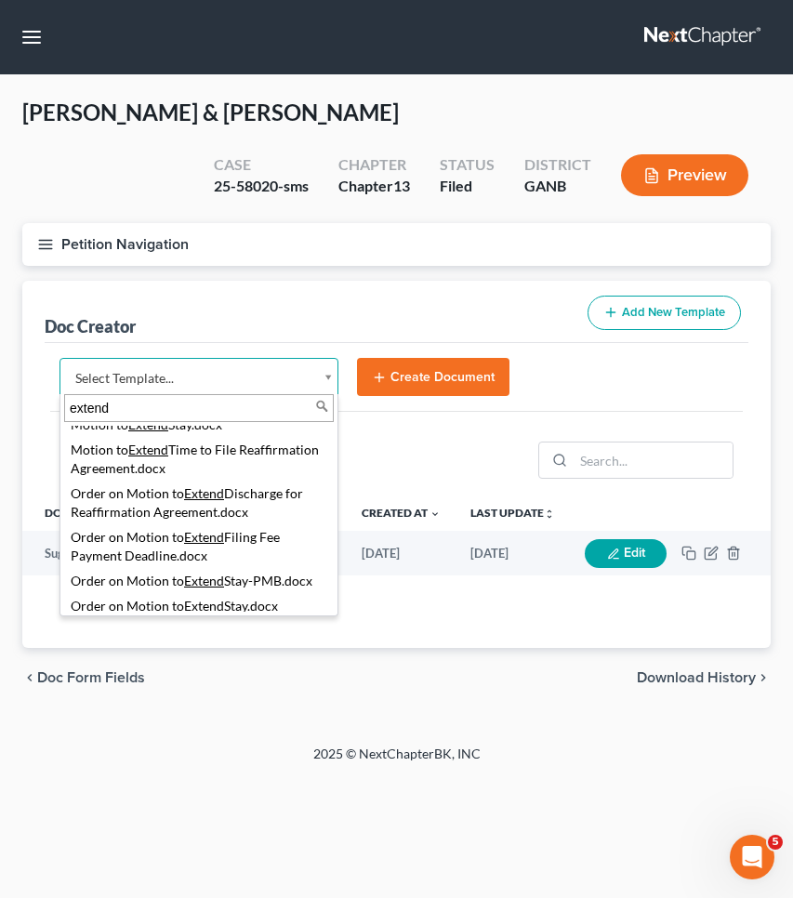
scroll to position [66, 0]
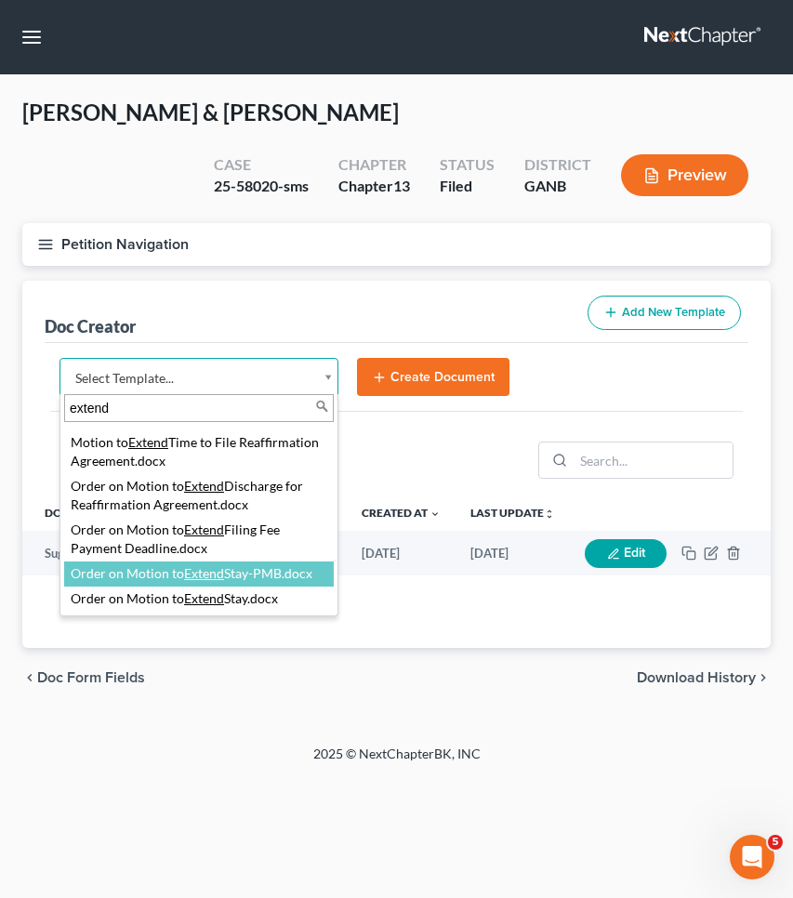
type input "extend"
select select "111917"
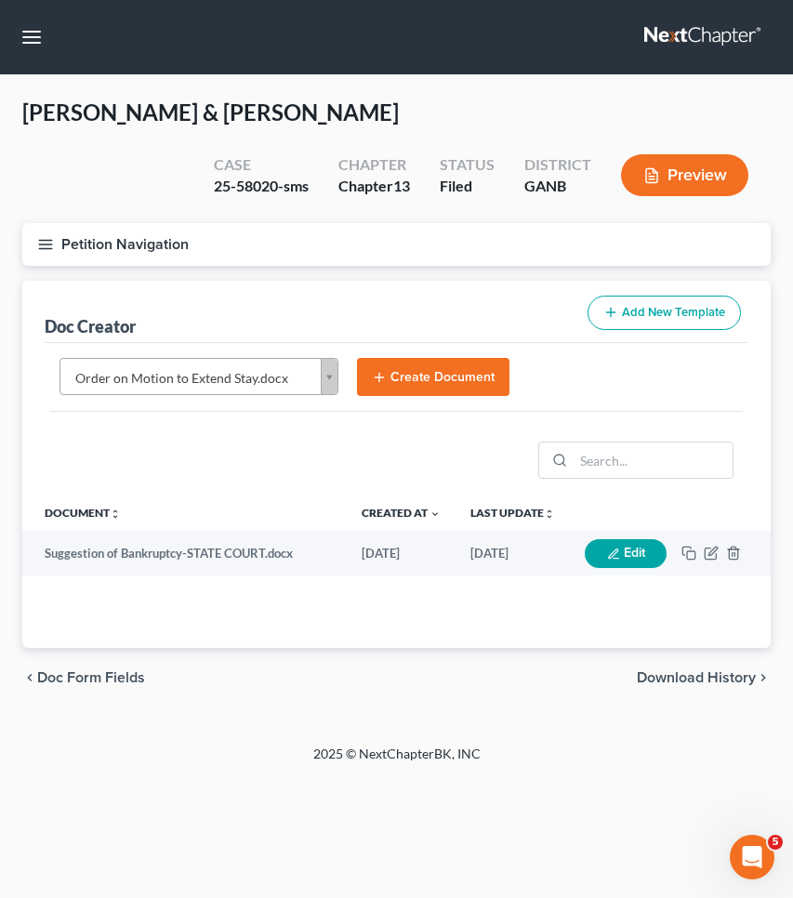
click at [487, 362] on button "Create Document" at bounding box center [433, 377] width 153 height 39
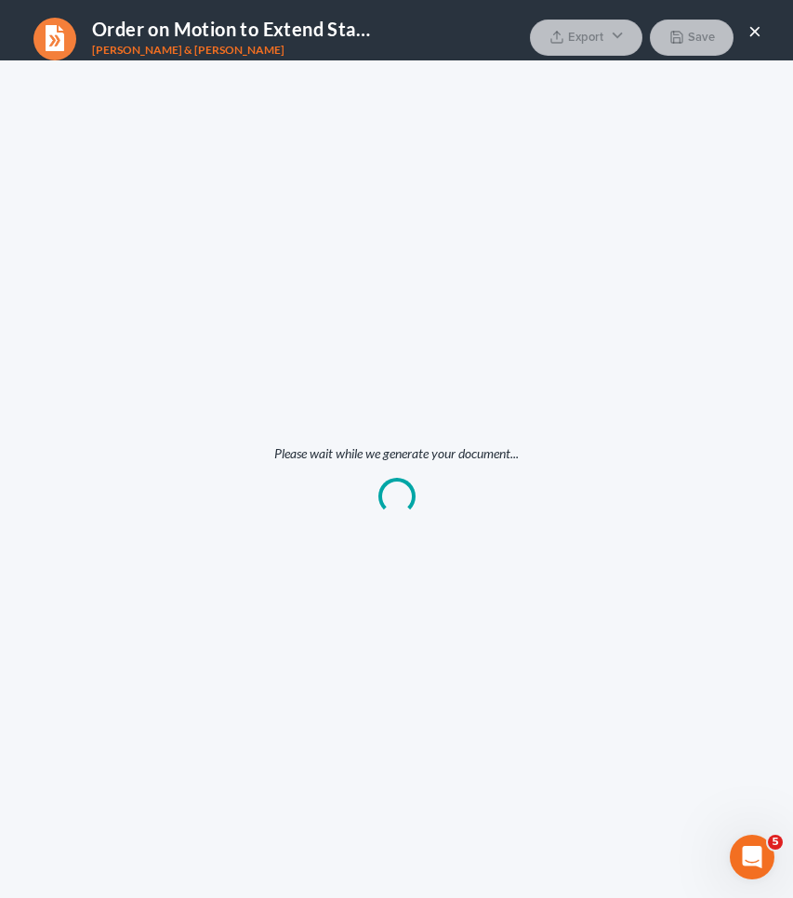
scroll to position [0, 0]
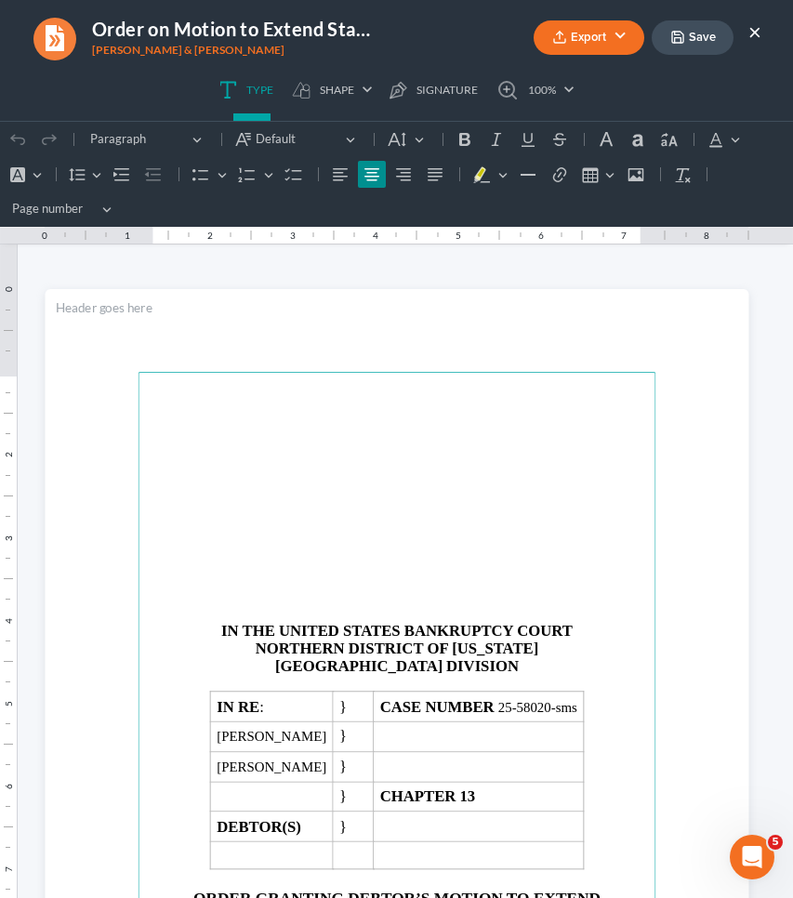
click at [756, 33] on button "×" at bounding box center [755, 31] width 13 height 22
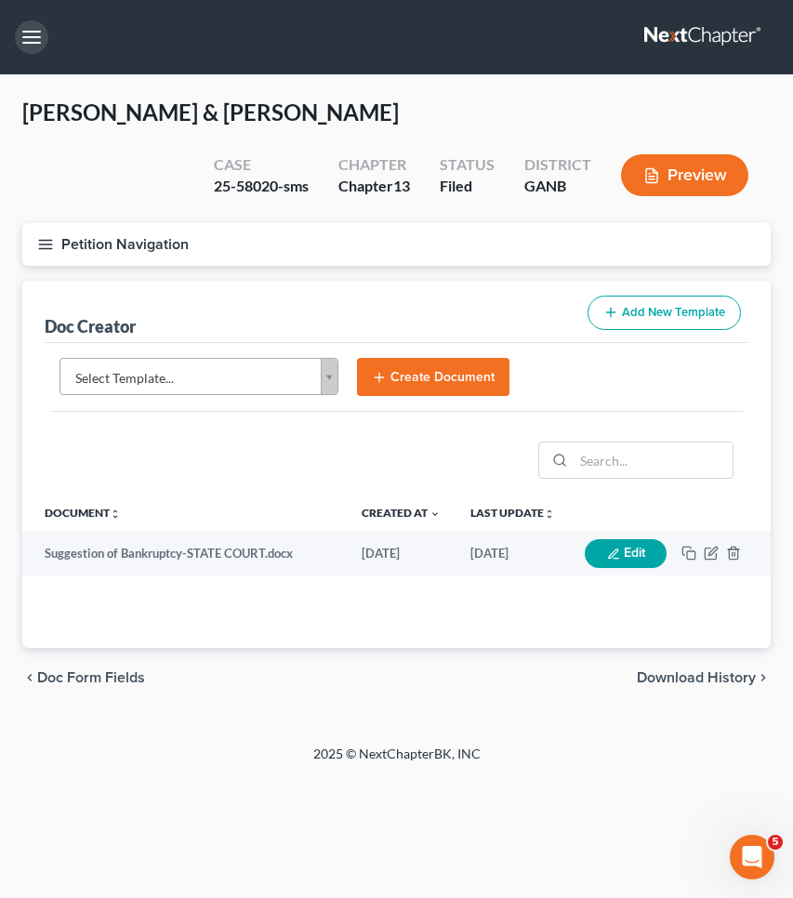
click at [38, 47] on button "button" at bounding box center [31, 36] width 33 height 33
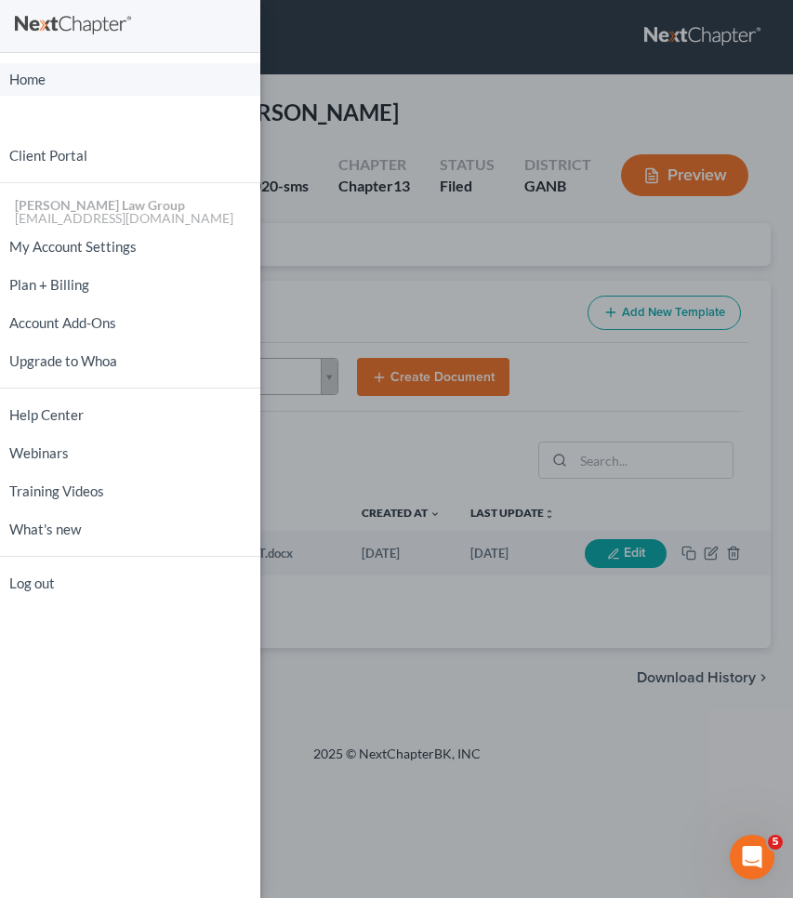
click at [37, 71] on link "Home" at bounding box center [130, 79] width 260 height 33
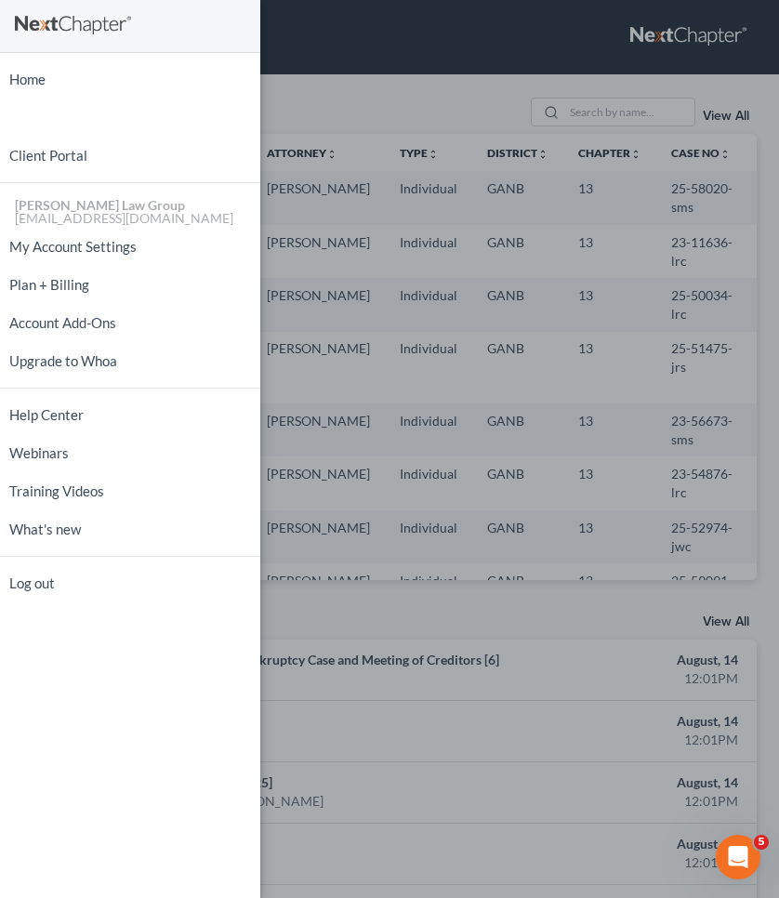
click at [443, 88] on div "Home New Case Client Portal [PERSON_NAME] Law Group [EMAIL_ADDRESS][DOMAIN_NAME…" at bounding box center [389, 449] width 779 height 898
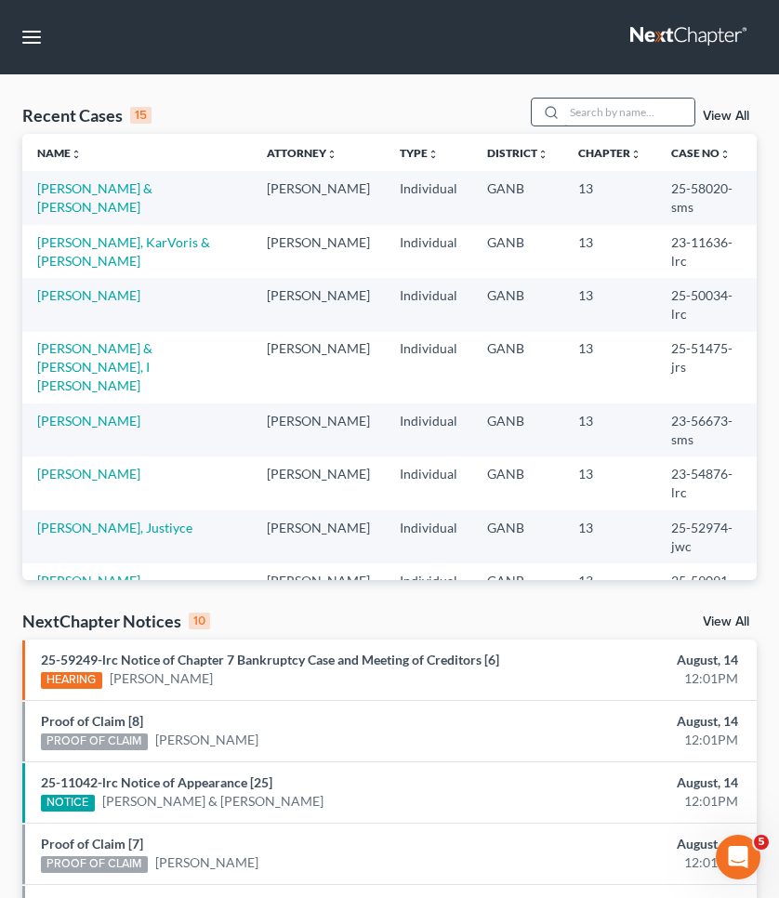
click at [588, 113] on input "search" at bounding box center [630, 112] width 130 height 27
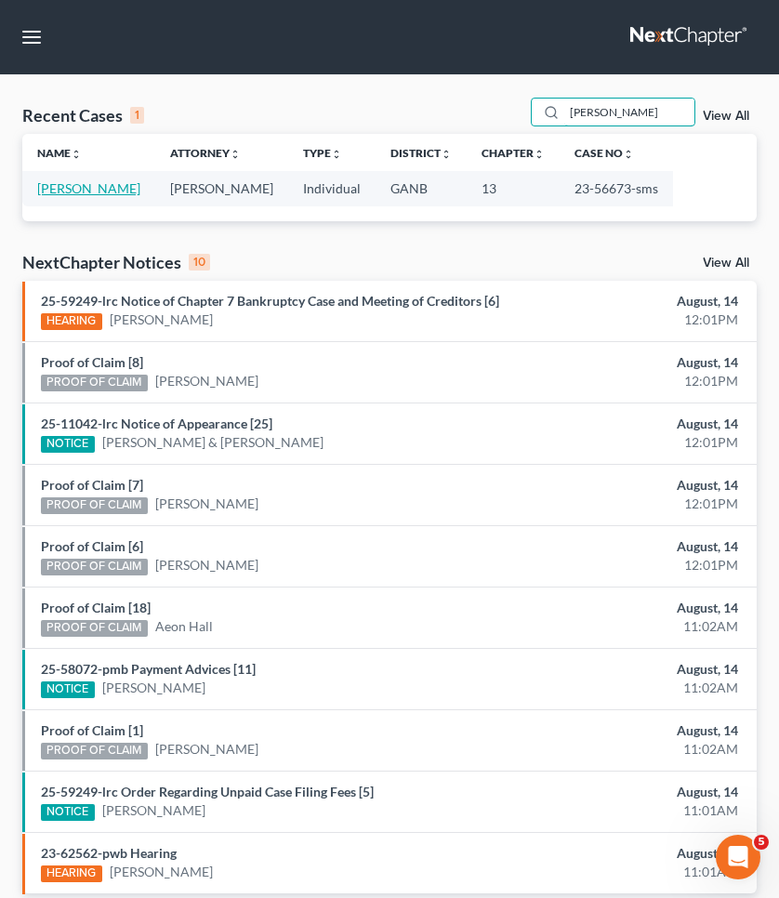
type input "[PERSON_NAME]"
click at [60, 189] on link "[PERSON_NAME]" at bounding box center [88, 188] width 103 height 16
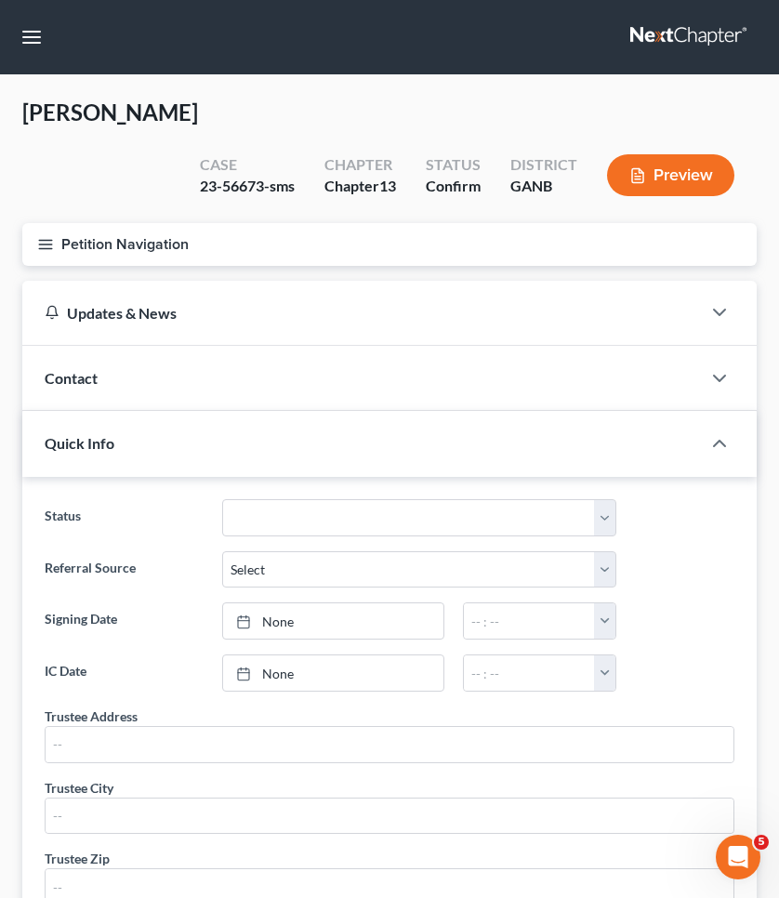
click at [55, 238] on button "Petition Navigation" at bounding box center [389, 244] width 735 height 43
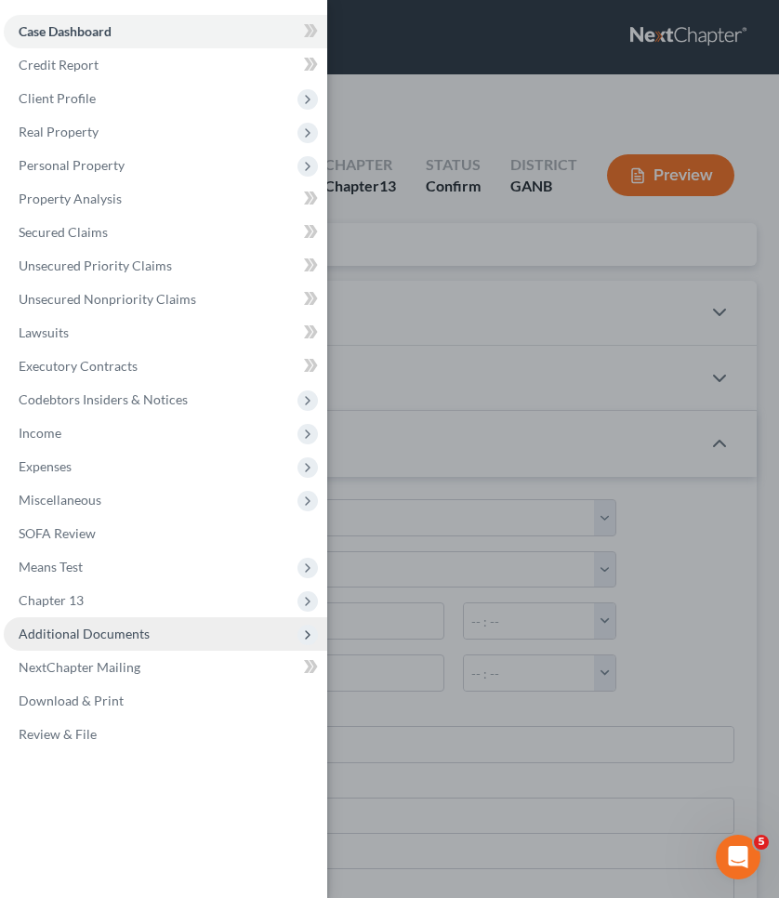
click at [112, 638] on span "Additional Documents" at bounding box center [84, 634] width 131 height 16
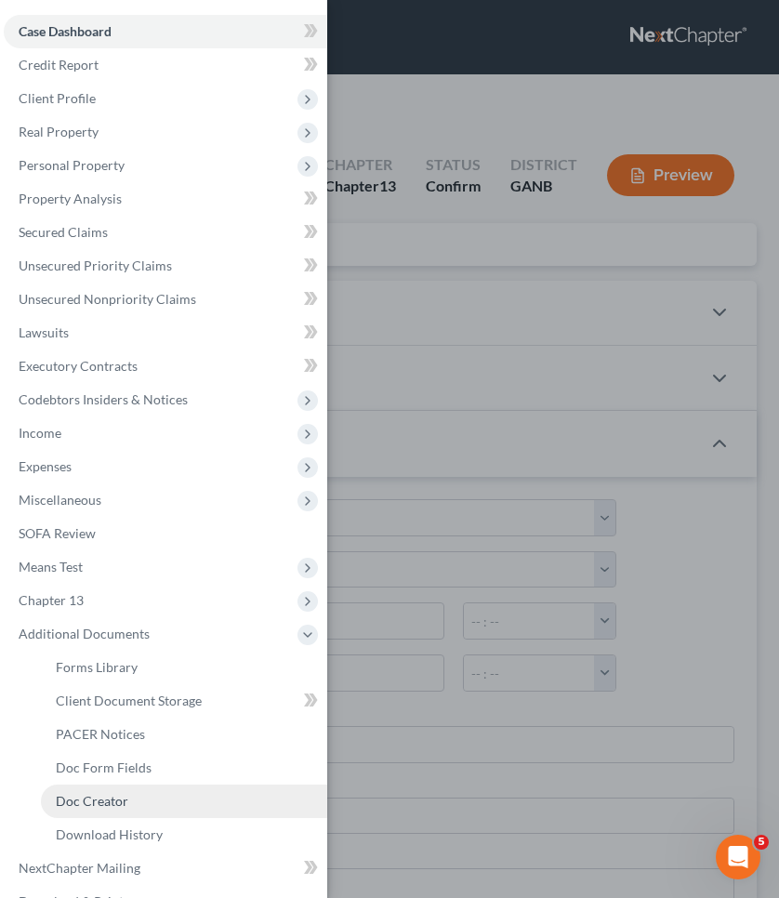
click at [113, 800] on span "Doc Creator" at bounding box center [92, 801] width 73 height 16
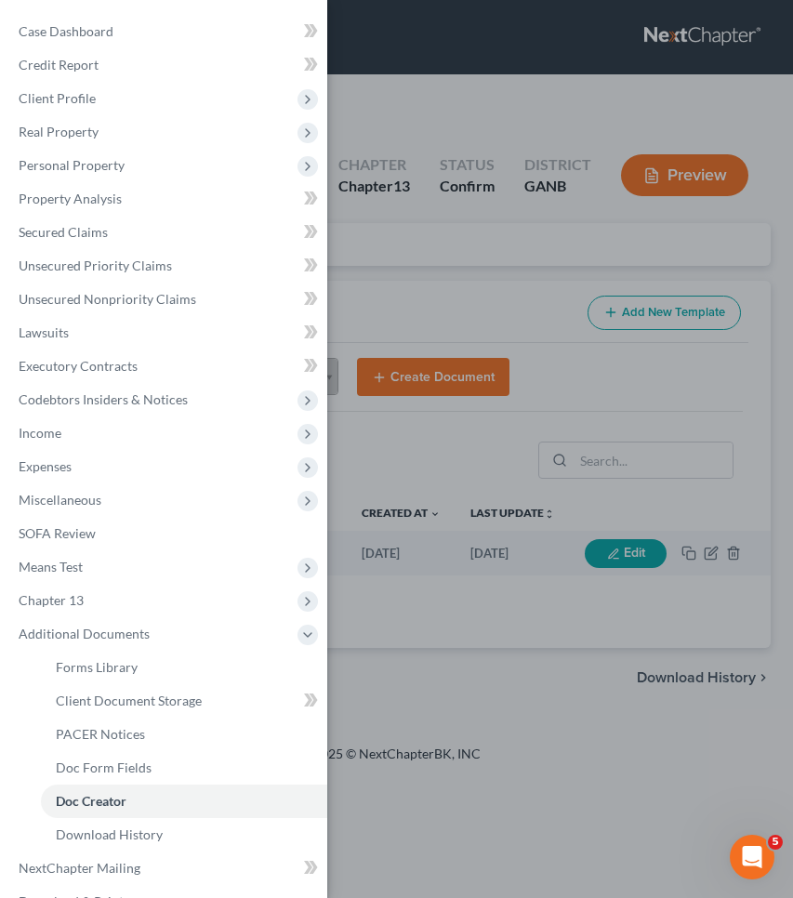
click at [570, 304] on div "Case Dashboard Payments Invoices Payments Payments Credit Report Client Profile" at bounding box center [396, 449] width 793 height 898
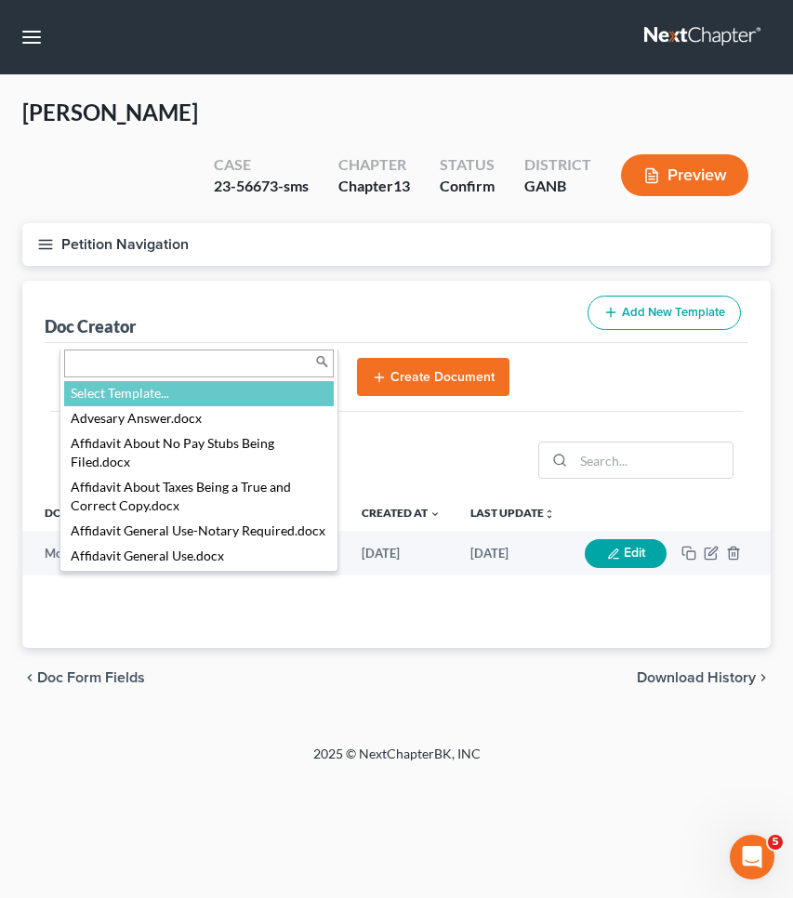
click at [284, 321] on body "Home New Case Client Portal [PERSON_NAME] Law Group [EMAIL_ADDRESS][DOMAIN_NAME…" at bounding box center [396, 449] width 793 height 898
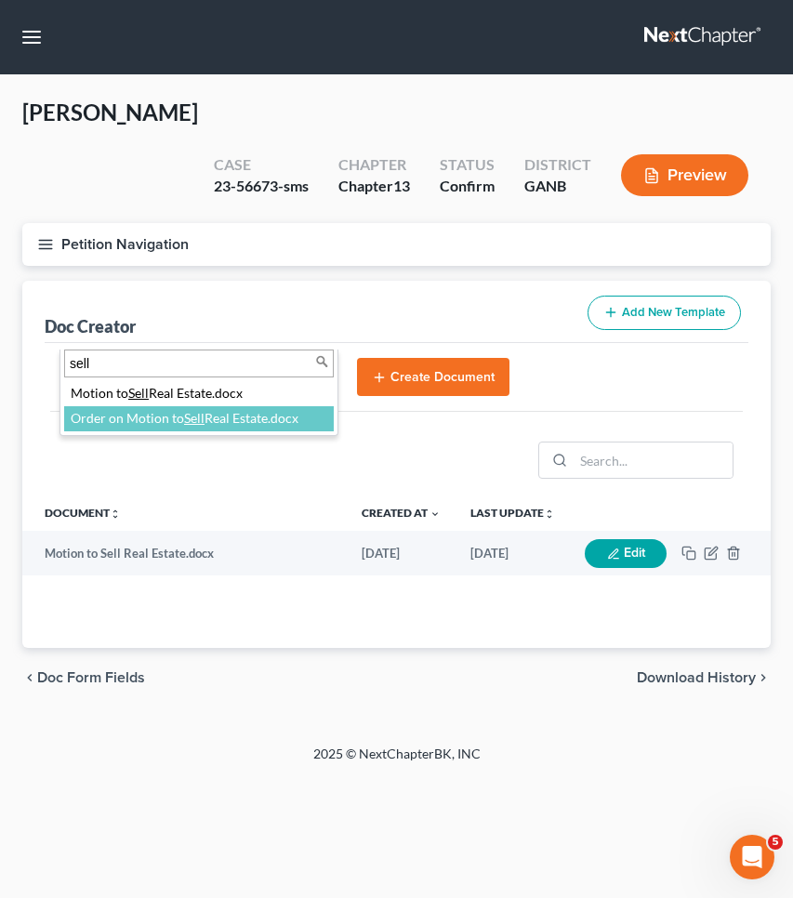
type input "sell"
select select "111927"
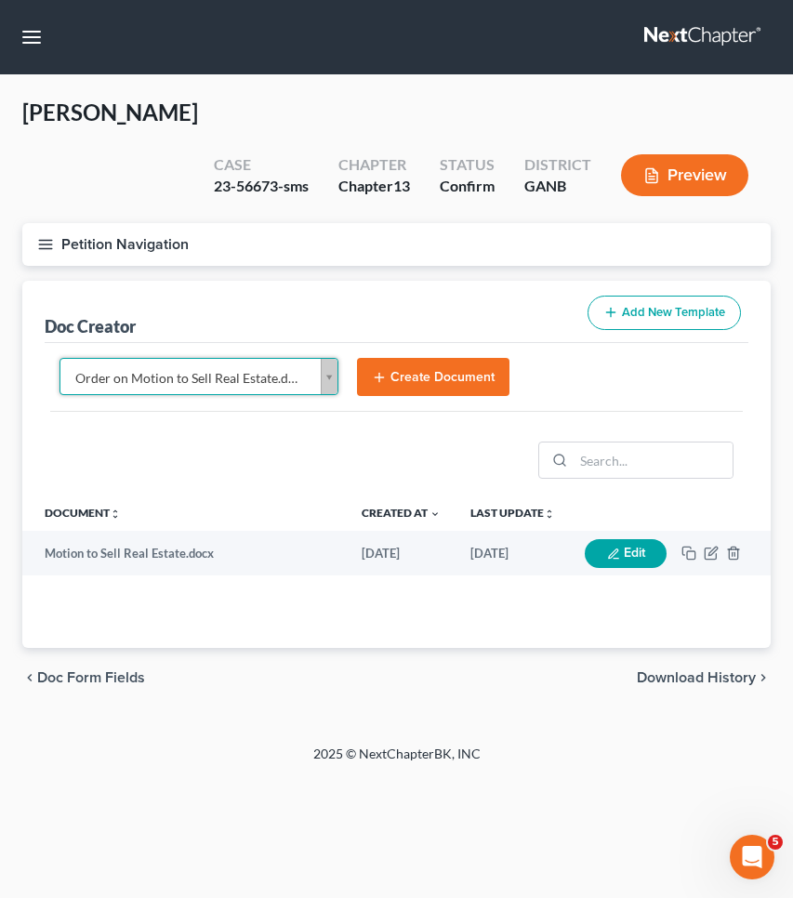
click at [442, 358] on button "Create Document" at bounding box center [433, 377] width 153 height 39
